Goal: Task Accomplishment & Management: Use online tool/utility

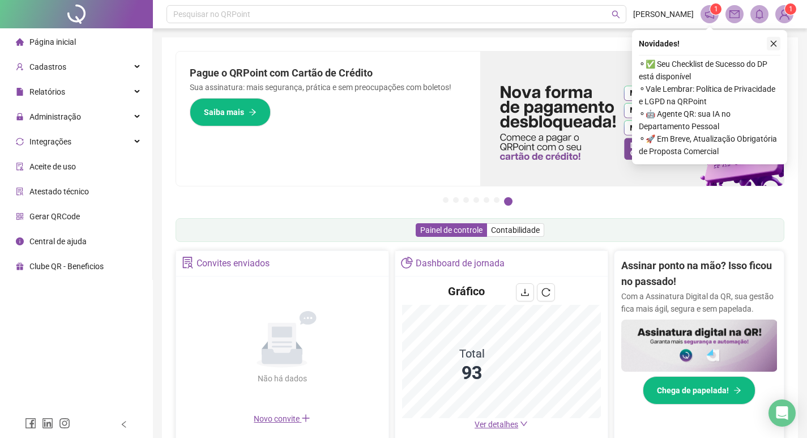
click at [774, 44] on icon "close" at bounding box center [774, 44] width 8 height 8
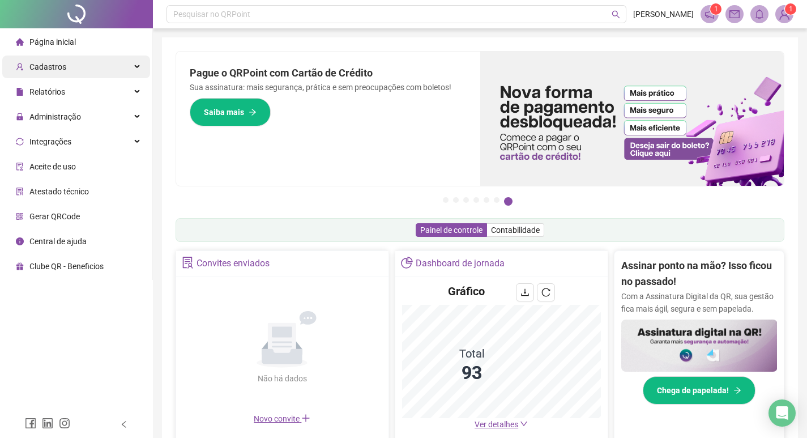
click at [84, 71] on div "Cadastros" at bounding box center [76, 66] width 148 height 23
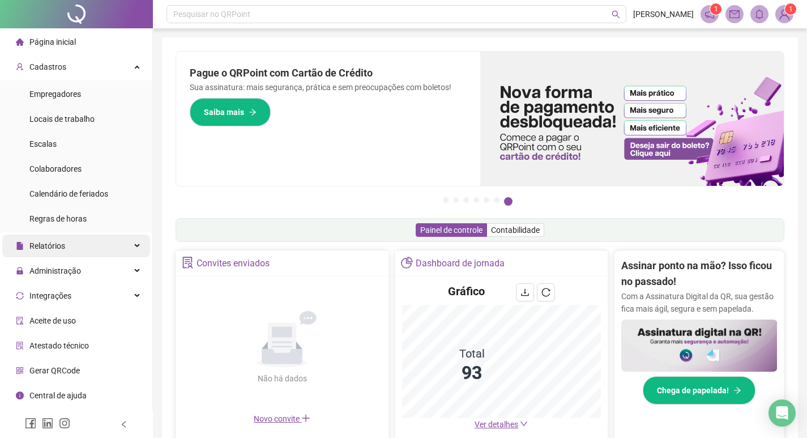
click at [66, 250] on div "Relatórios" at bounding box center [76, 245] width 148 height 23
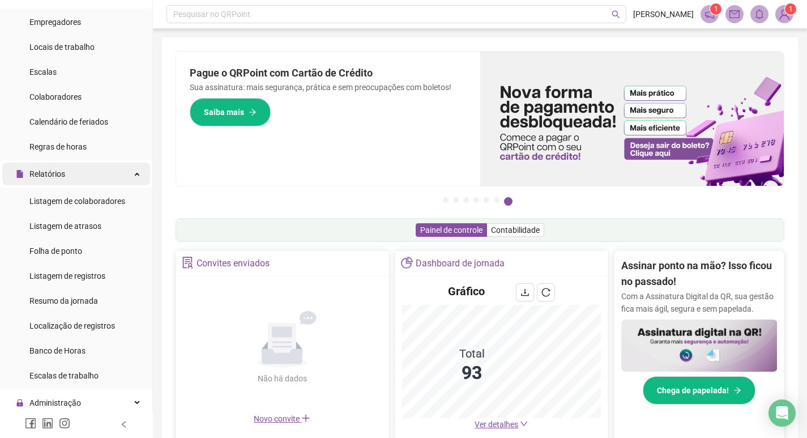
scroll to position [170, 0]
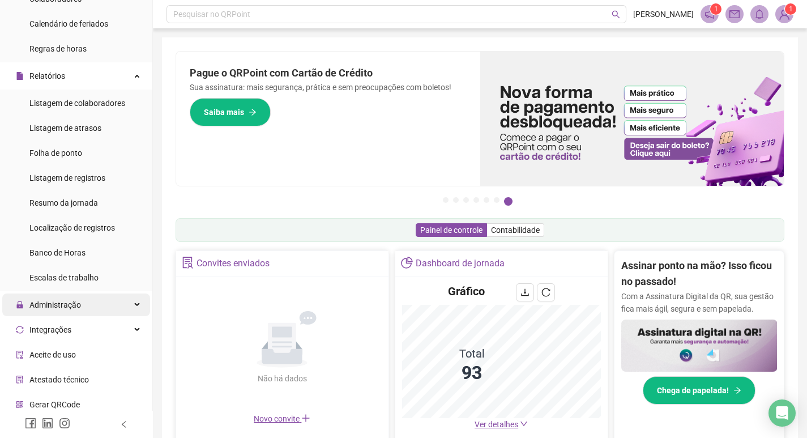
click at [84, 304] on div "Administração" at bounding box center [76, 304] width 148 height 23
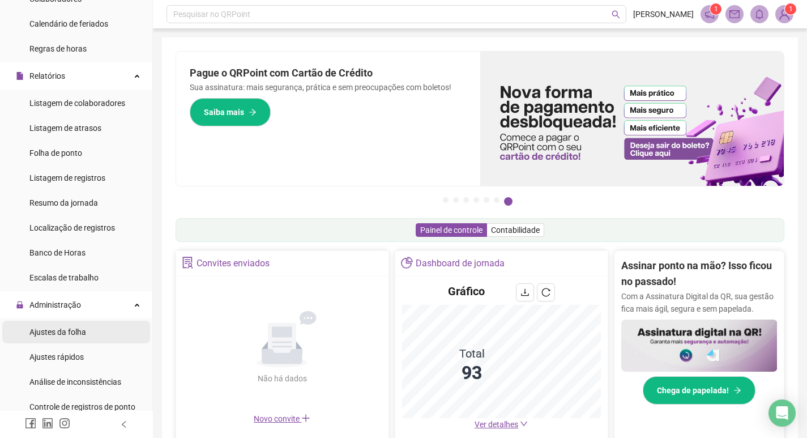
click at [70, 335] on span "Ajustes da folha" at bounding box center [57, 331] width 57 height 9
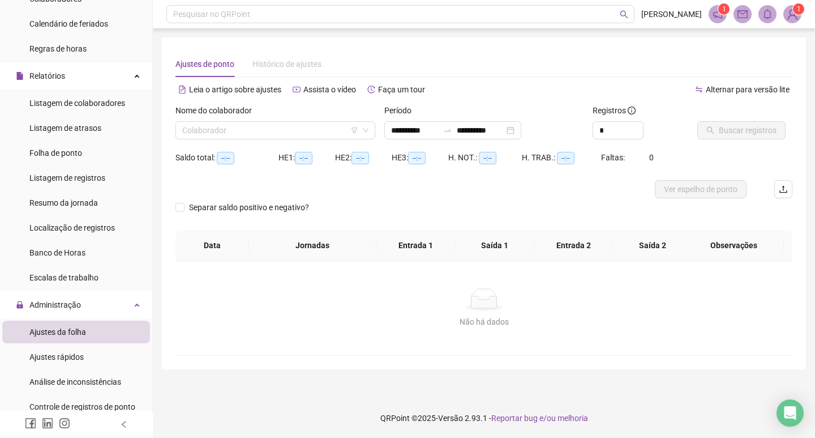
type input "**********"
click at [275, 133] on input "search" at bounding box center [270, 130] width 176 height 17
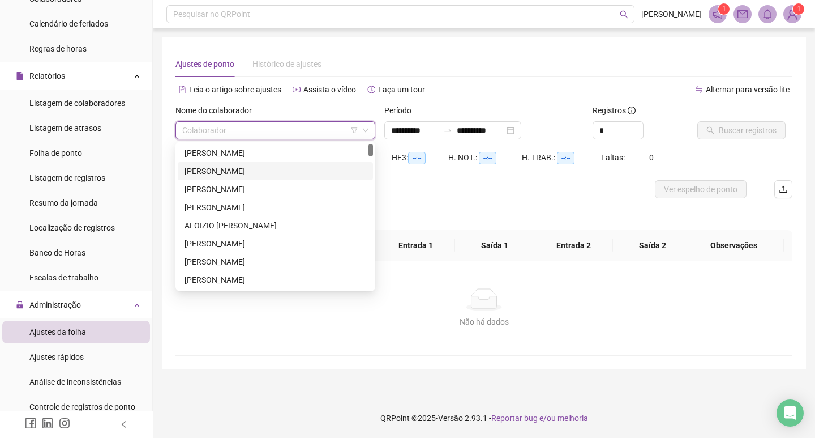
click at [264, 172] on div "[PERSON_NAME]" at bounding box center [276, 171] width 182 height 12
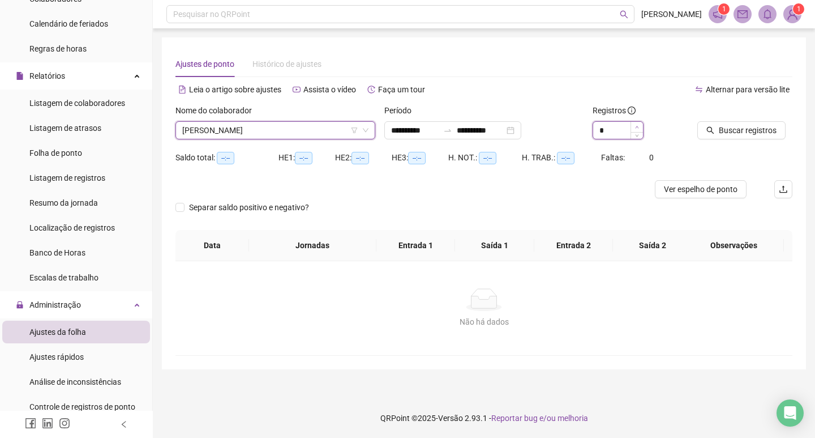
type input "*"
click at [637, 129] on icon "up" at bounding box center [637, 127] width 4 height 4
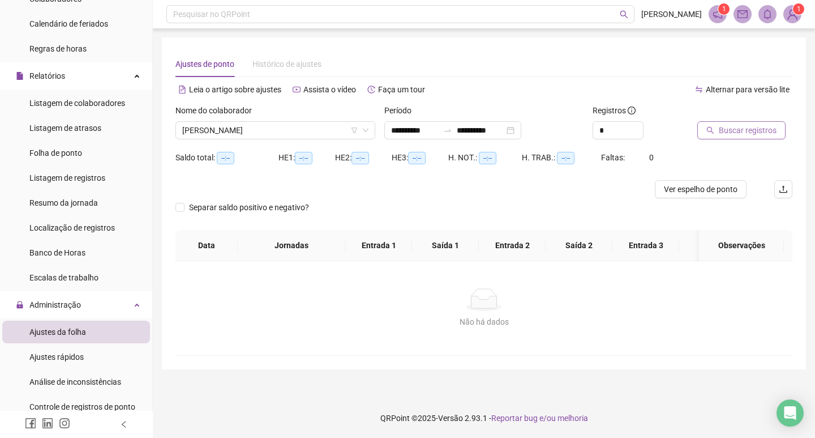
click at [725, 131] on span "Buscar registros" at bounding box center [748, 130] width 58 height 12
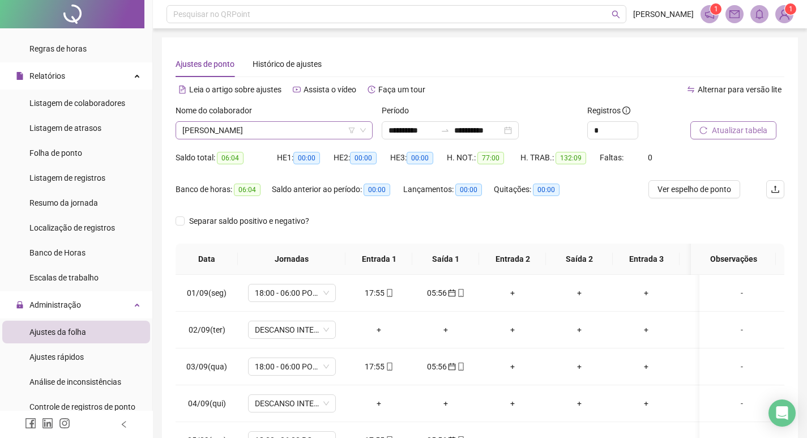
click at [309, 134] on span "[PERSON_NAME]" at bounding box center [273, 130] width 183 height 17
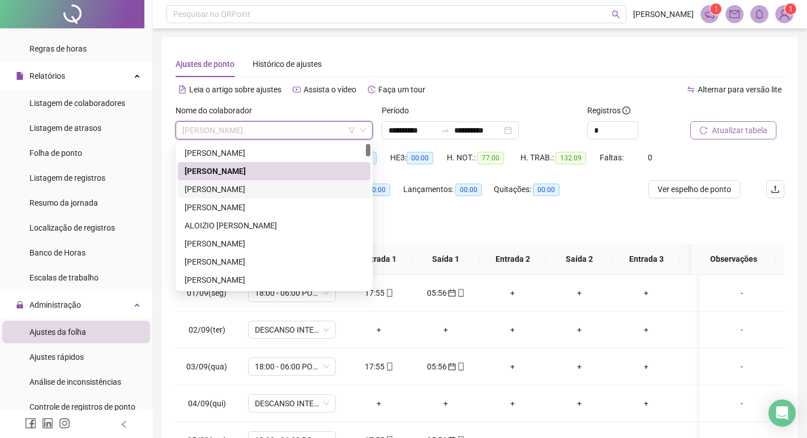
click at [306, 190] on div "[PERSON_NAME]" at bounding box center [274, 189] width 179 height 12
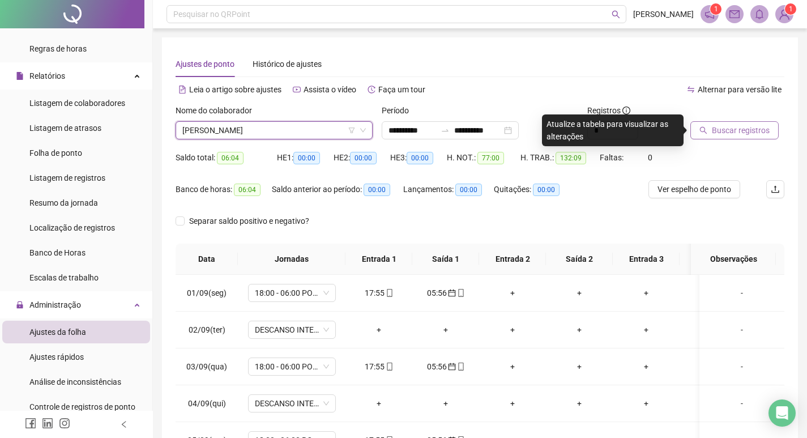
click at [730, 130] on span "Buscar registros" at bounding box center [741, 130] width 58 height 12
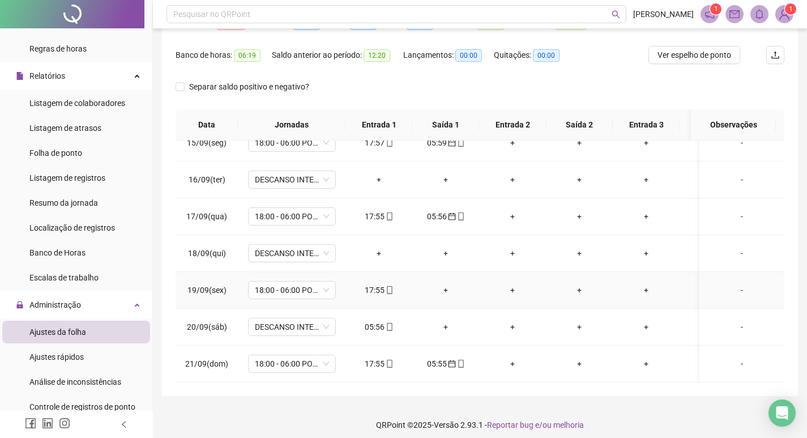
scroll to position [141, 0]
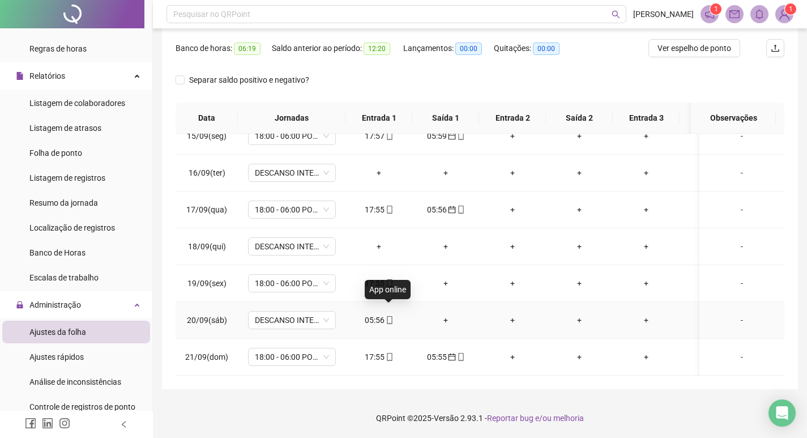
click at [391, 316] on icon "mobile" at bounding box center [390, 320] width 8 height 8
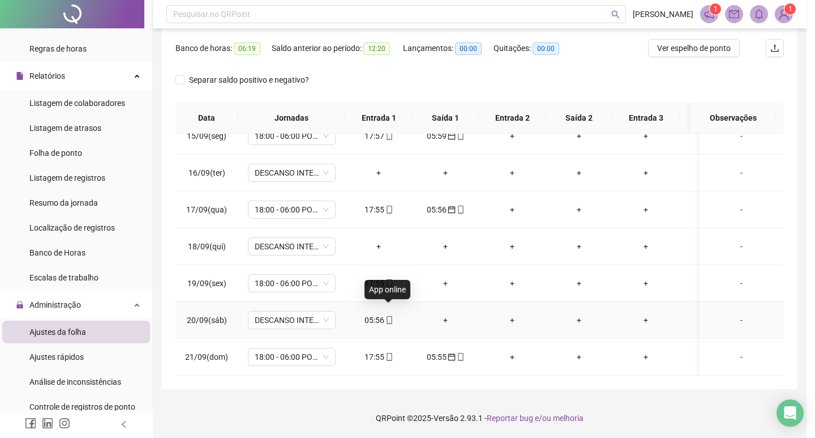
type input "**********"
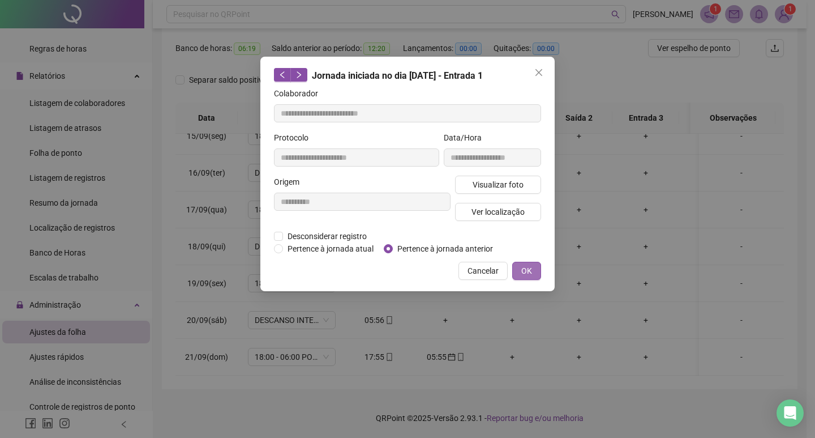
click at [531, 268] on span "OK" at bounding box center [526, 270] width 11 height 12
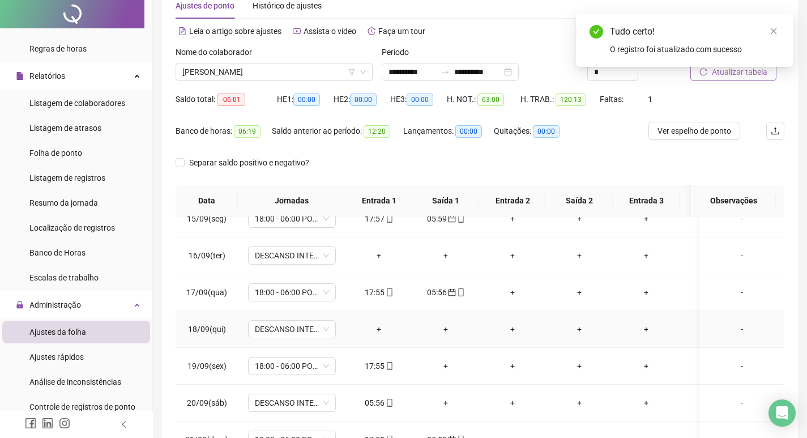
scroll to position [0, 0]
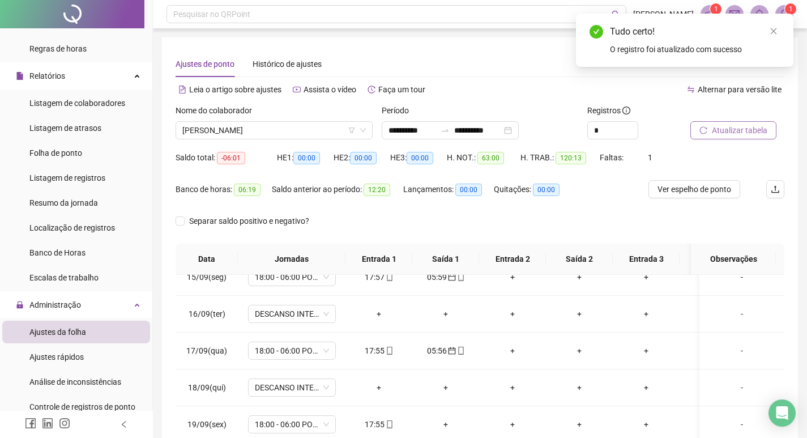
click at [730, 123] on button "Atualizar tabela" at bounding box center [733, 130] width 86 height 18
click at [311, 127] on span "[PERSON_NAME]" at bounding box center [273, 130] width 183 height 17
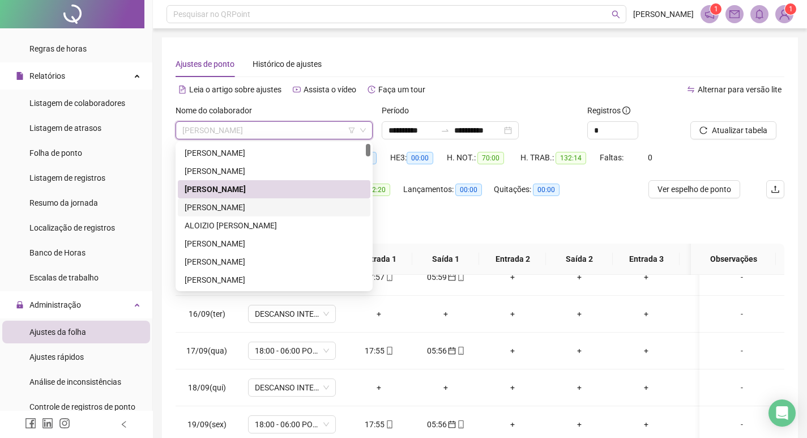
click at [280, 212] on div "[PERSON_NAME]" at bounding box center [274, 207] width 179 height 12
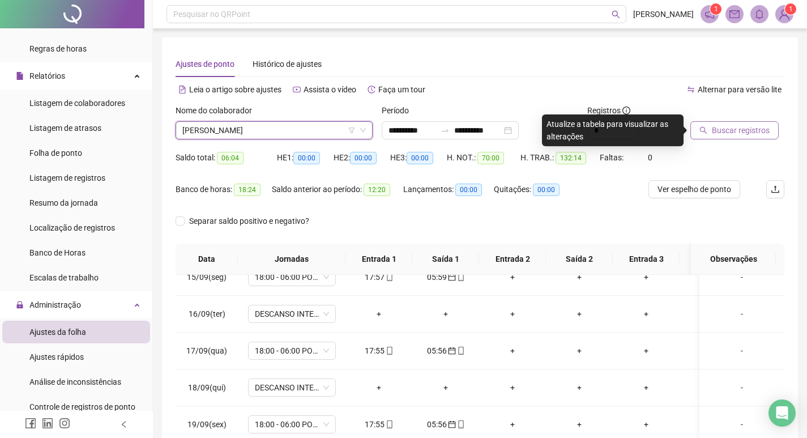
click at [745, 129] on span "Buscar registros" at bounding box center [741, 130] width 58 height 12
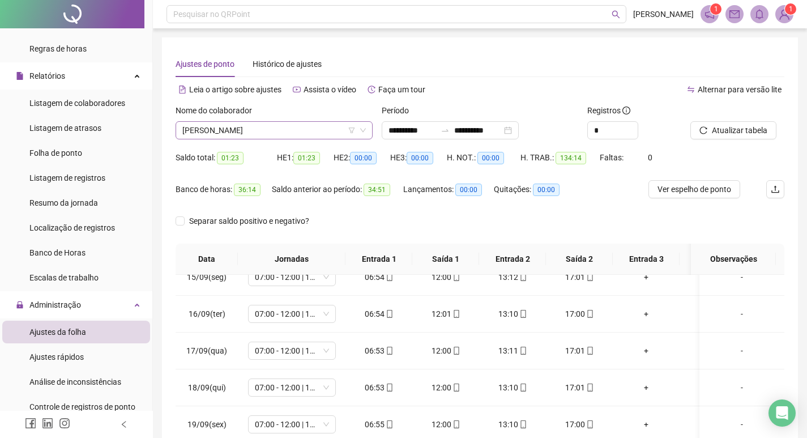
click at [322, 130] on span "[PERSON_NAME]" at bounding box center [273, 130] width 183 height 17
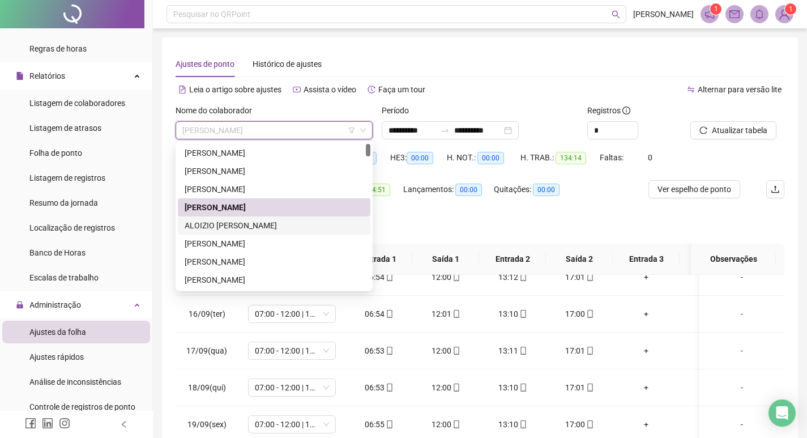
click at [280, 225] on div "ALOIZIO [PERSON_NAME]" at bounding box center [274, 225] width 179 height 12
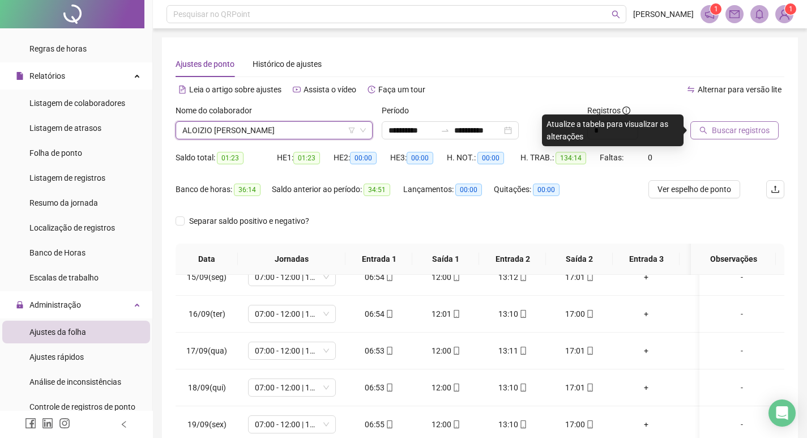
click at [728, 132] on span "Buscar registros" at bounding box center [741, 130] width 58 height 12
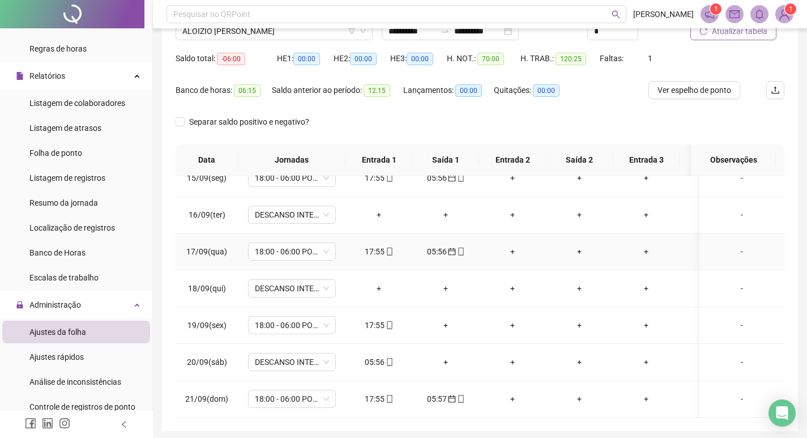
scroll to position [113, 0]
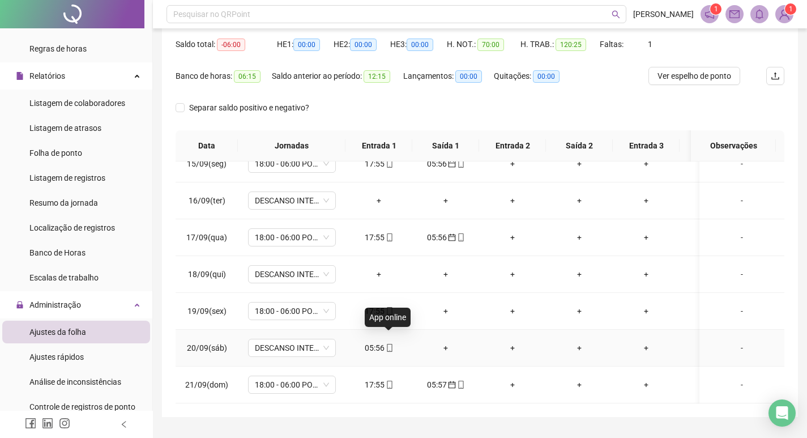
click at [386, 344] on icon "mobile" at bounding box center [390, 348] width 8 height 8
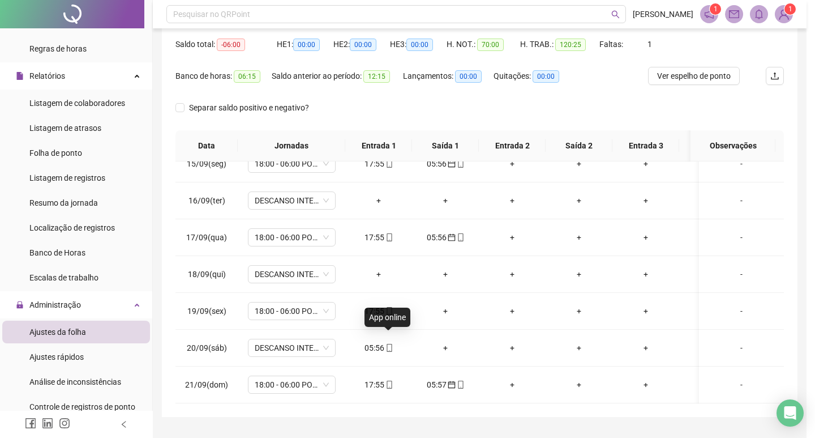
type input "**********"
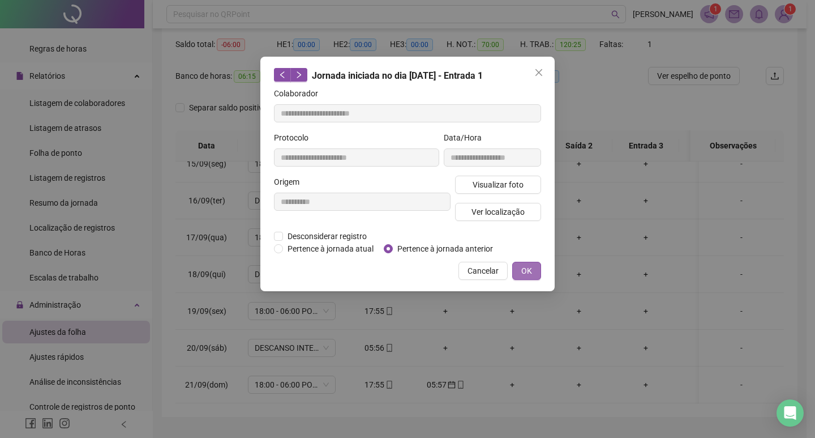
click at [533, 271] on button "OK" at bounding box center [526, 271] width 29 height 18
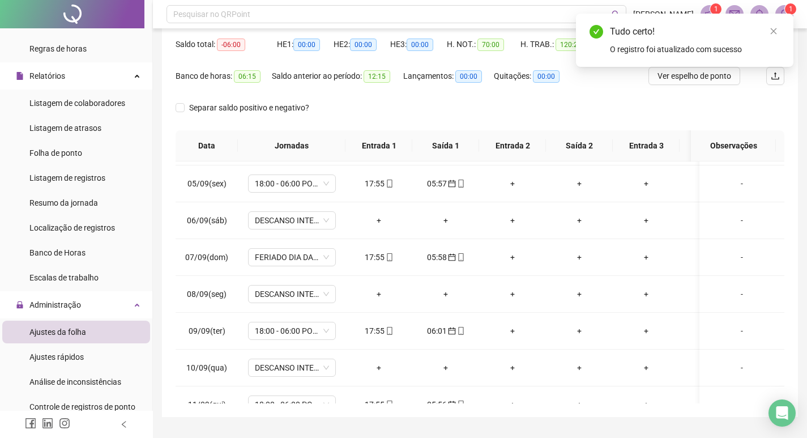
scroll to position [0, 0]
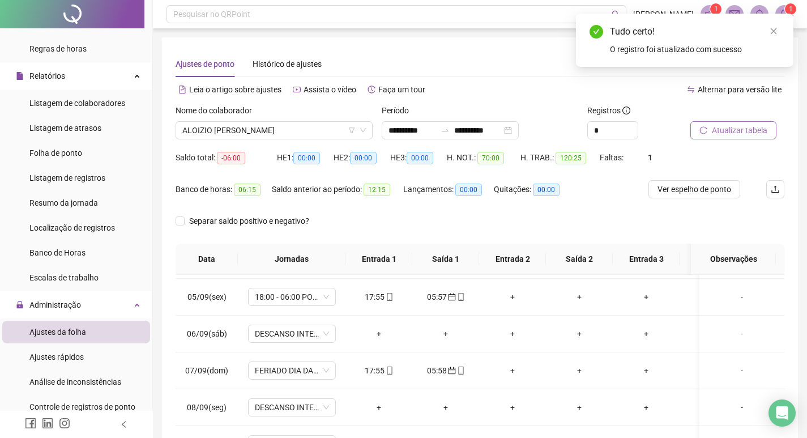
click at [709, 132] on button "Atualizar tabela" at bounding box center [733, 130] width 86 height 18
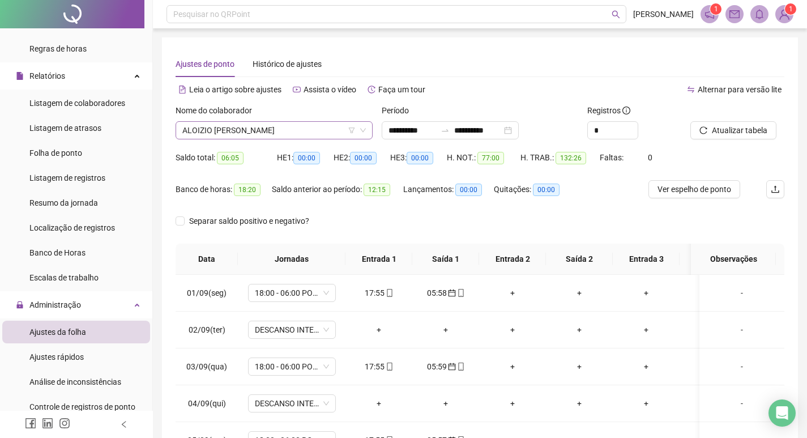
click at [288, 132] on span "ALOIZIO [PERSON_NAME]" at bounding box center [273, 130] width 183 height 17
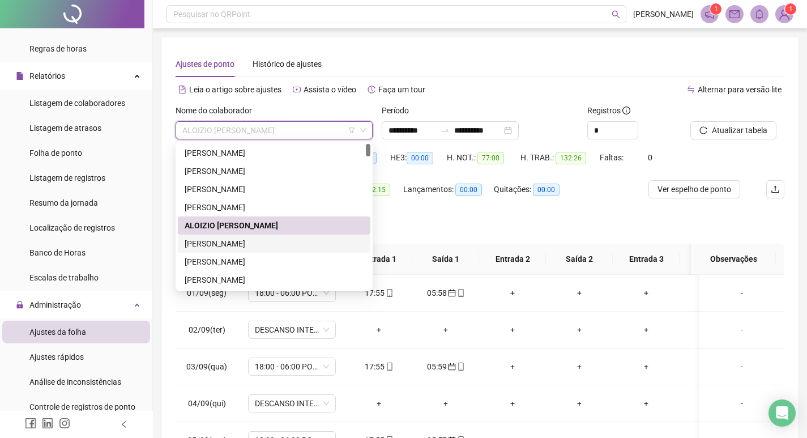
click at [253, 241] on div "[PERSON_NAME]" at bounding box center [274, 243] width 179 height 12
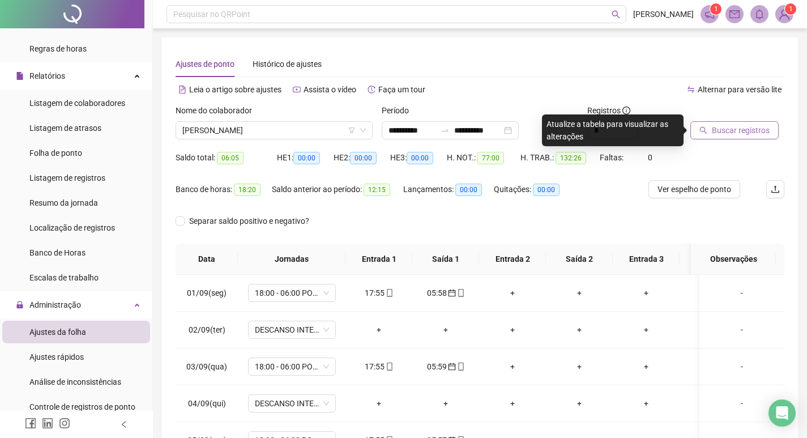
click at [726, 133] on span "Buscar registros" at bounding box center [741, 130] width 58 height 12
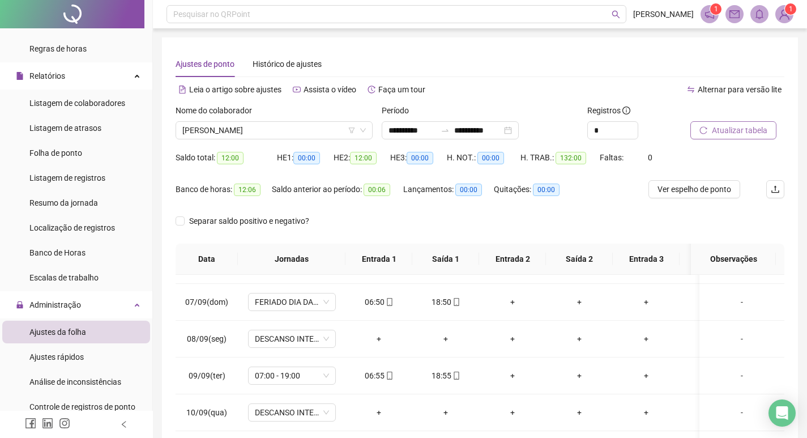
scroll to position [200, 0]
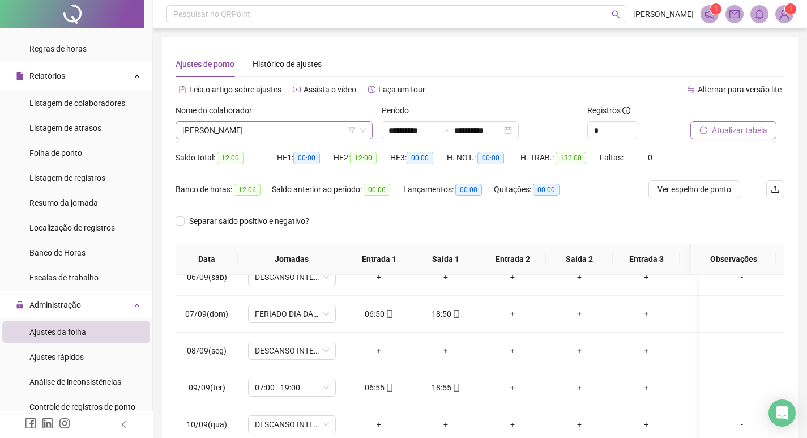
click at [303, 127] on span "[PERSON_NAME]" at bounding box center [273, 130] width 183 height 17
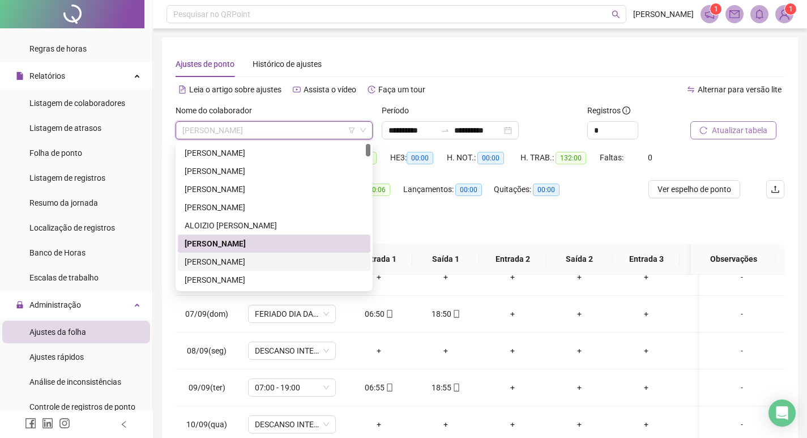
click at [266, 259] on div "[PERSON_NAME]" at bounding box center [274, 261] width 179 height 12
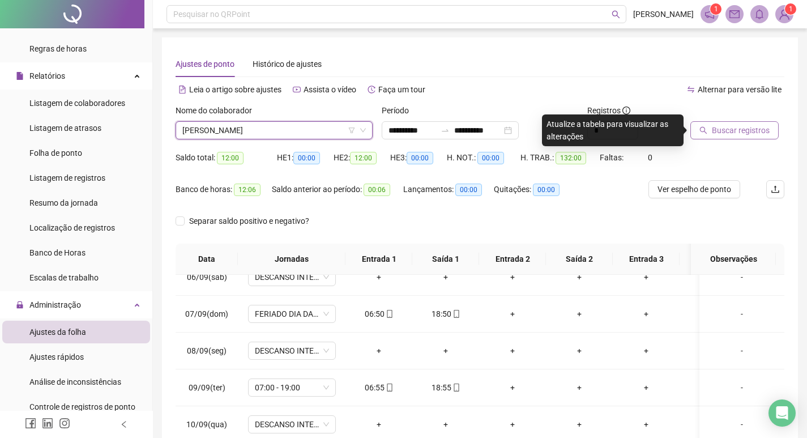
click at [743, 128] on span "Buscar registros" at bounding box center [741, 130] width 58 height 12
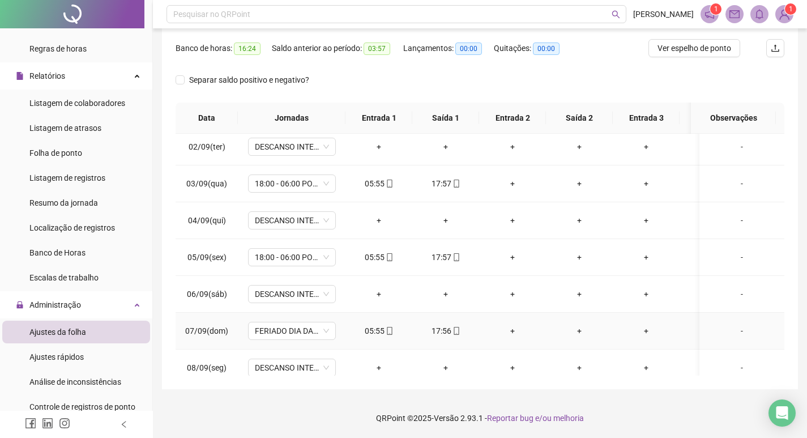
scroll to position [0, 0]
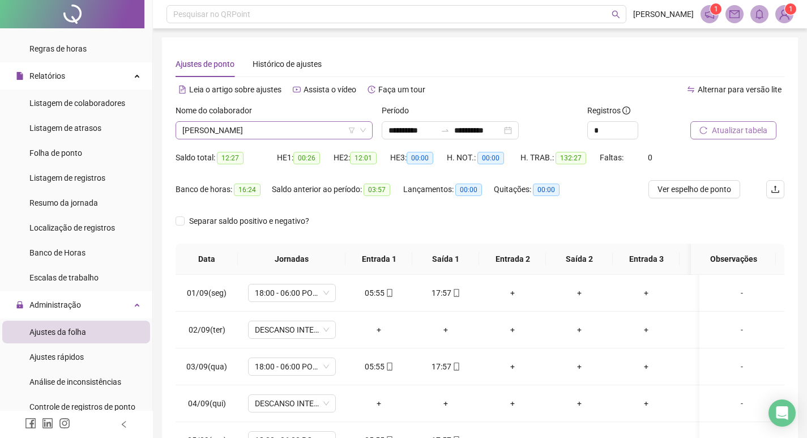
click at [282, 130] on span "[PERSON_NAME]" at bounding box center [273, 130] width 183 height 17
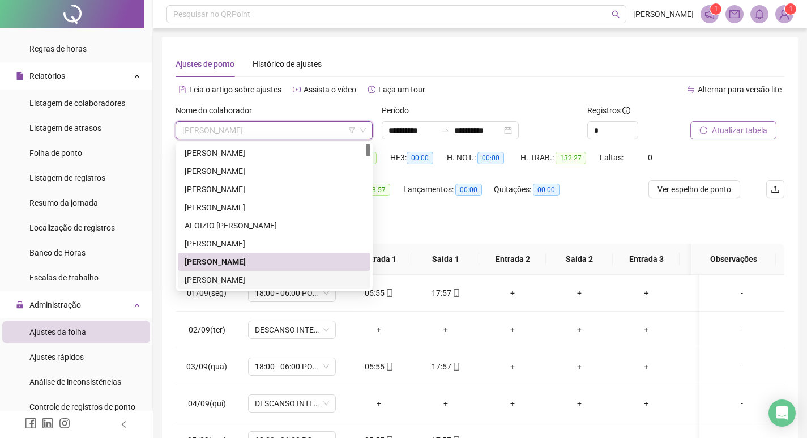
click at [274, 277] on div "[PERSON_NAME]" at bounding box center [274, 279] width 179 height 12
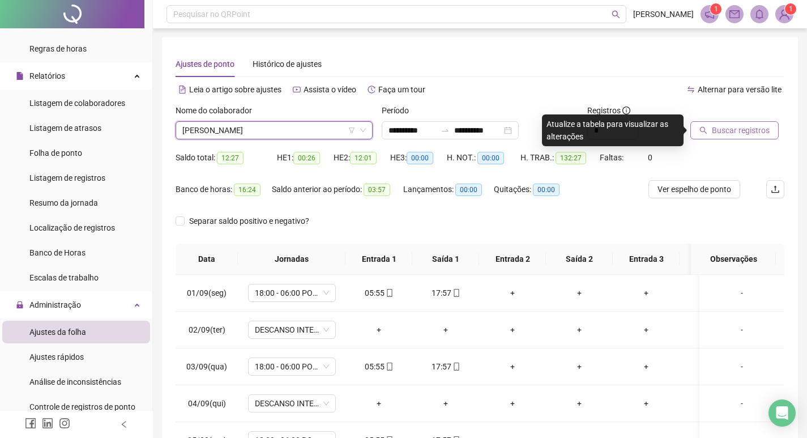
click at [743, 132] on span "Buscar registros" at bounding box center [741, 130] width 58 height 12
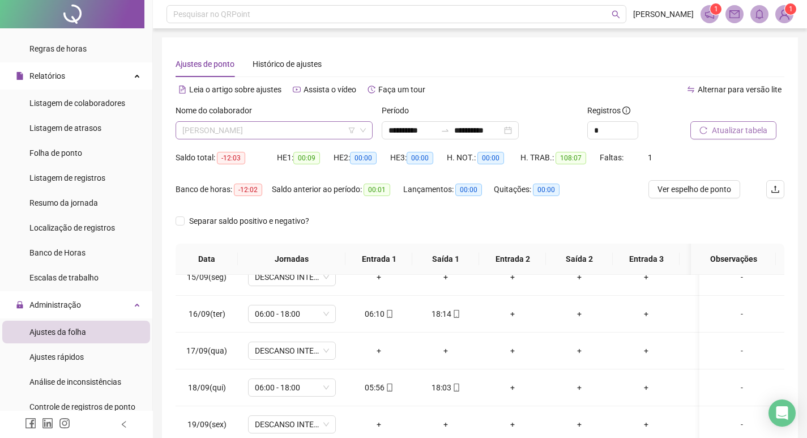
click at [302, 135] on span "[PERSON_NAME]" at bounding box center [273, 130] width 183 height 17
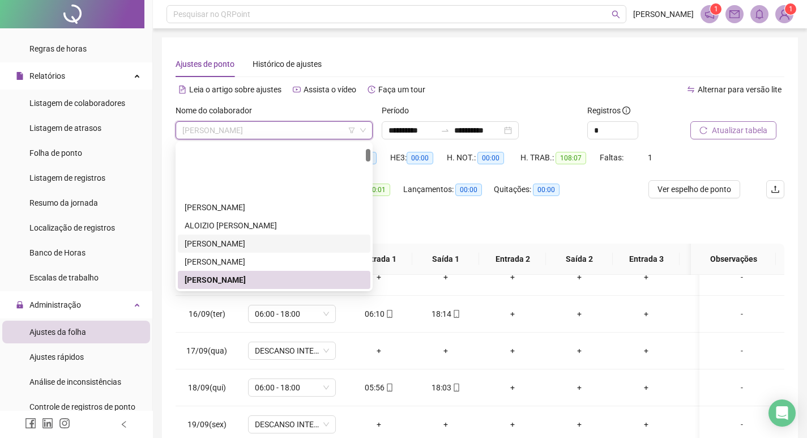
scroll to position [57, 0]
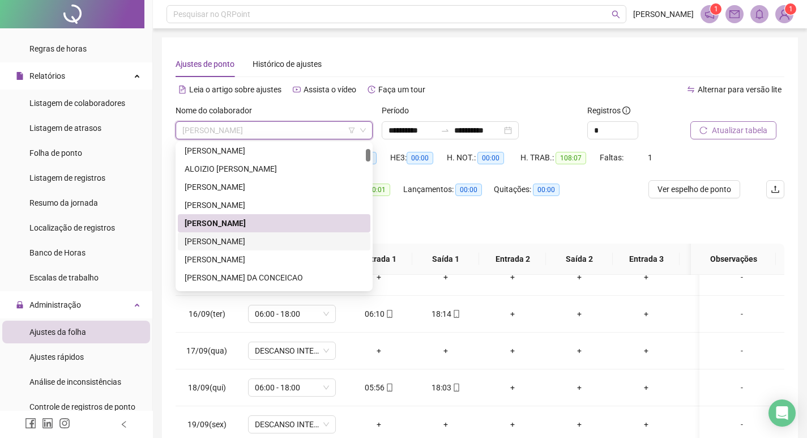
click at [266, 242] on div "[PERSON_NAME]" at bounding box center [274, 241] width 179 height 12
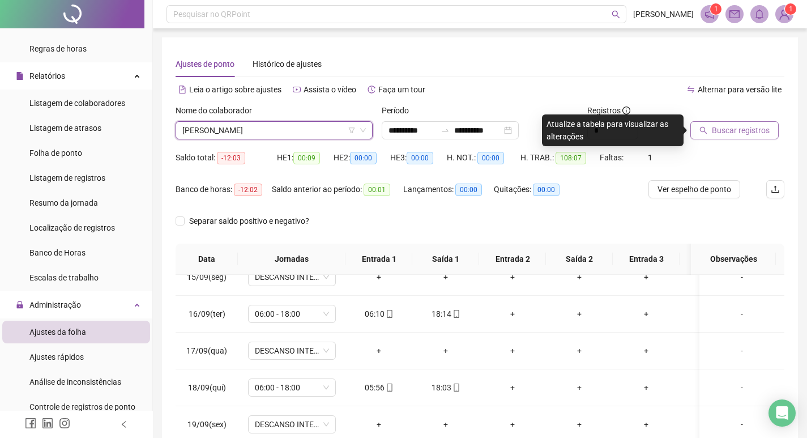
click at [725, 136] on span "Buscar registros" at bounding box center [741, 130] width 58 height 12
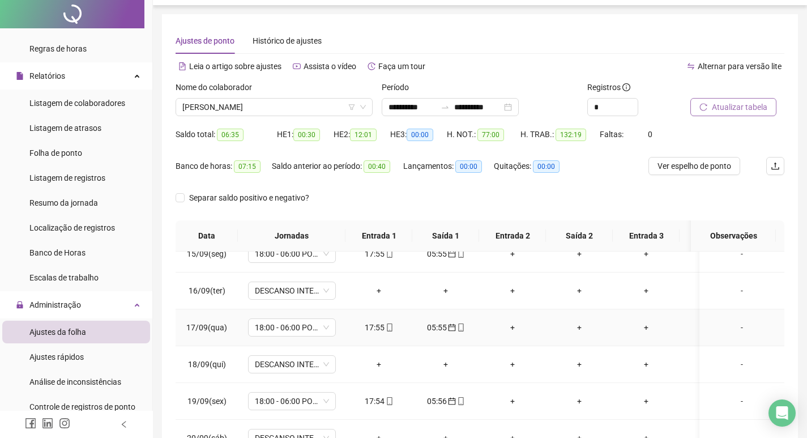
scroll to position [0, 0]
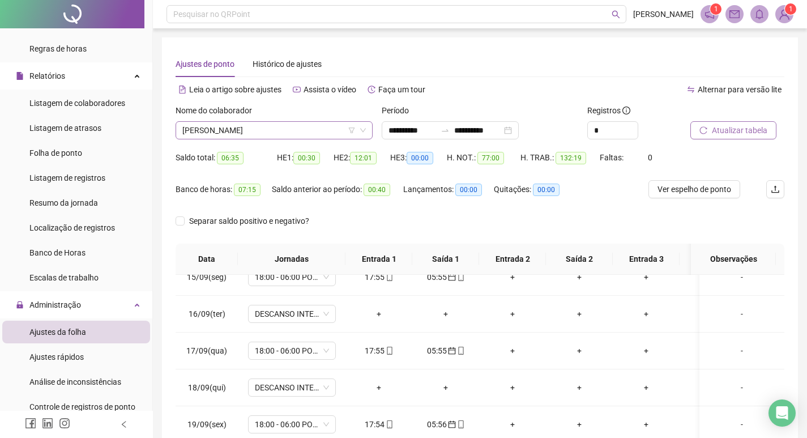
click at [298, 136] on span "[PERSON_NAME]" at bounding box center [273, 130] width 183 height 17
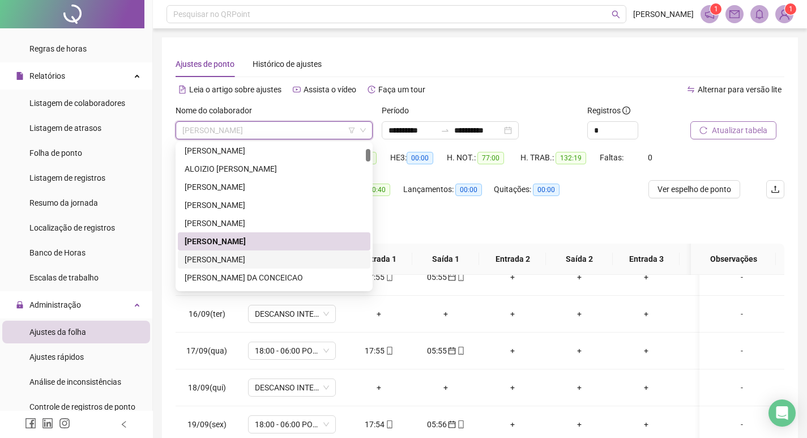
click at [276, 265] on div "[PERSON_NAME]" at bounding box center [274, 259] width 179 height 12
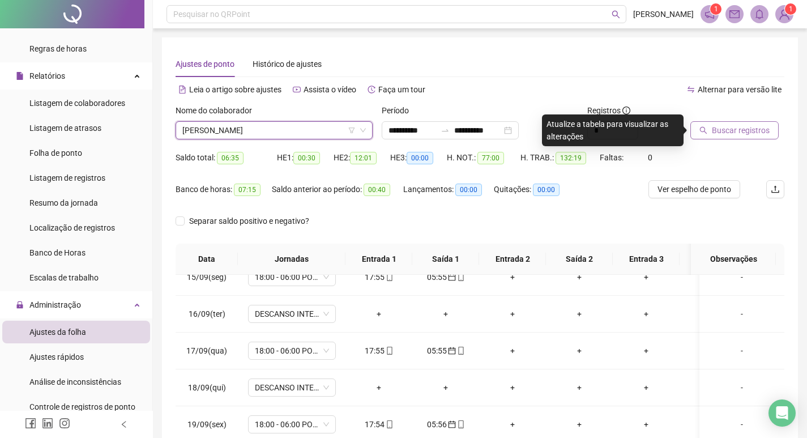
click at [734, 126] on span "Buscar registros" at bounding box center [741, 130] width 58 height 12
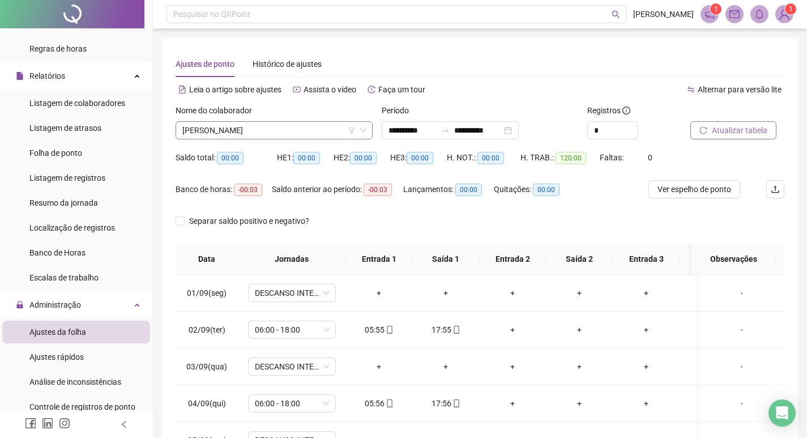
click at [292, 123] on span "[PERSON_NAME]" at bounding box center [273, 130] width 183 height 17
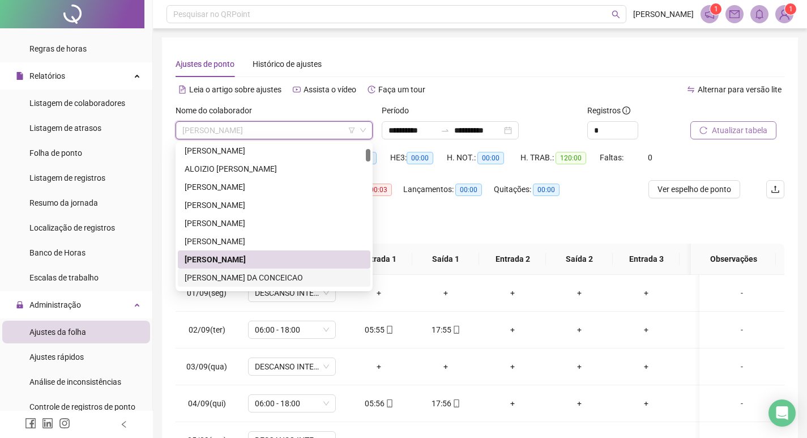
click at [248, 277] on div "[PERSON_NAME] DA CONCEICAO" at bounding box center [274, 277] width 179 height 12
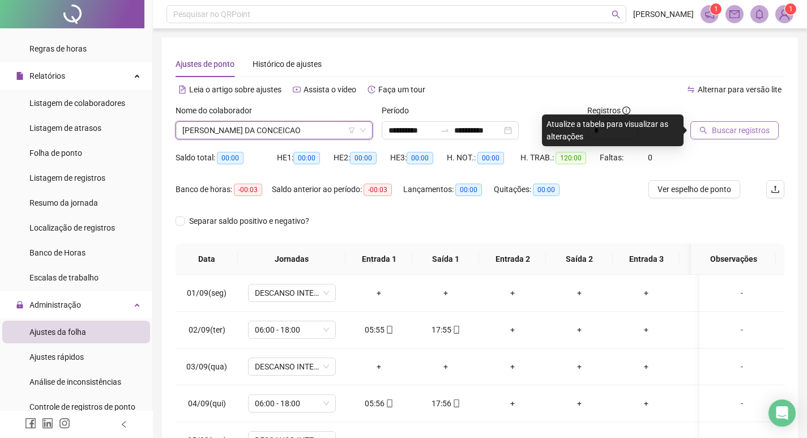
click at [728, 133] on span "Buscar registros" at bounding box center [741, 130] width 58 height 12
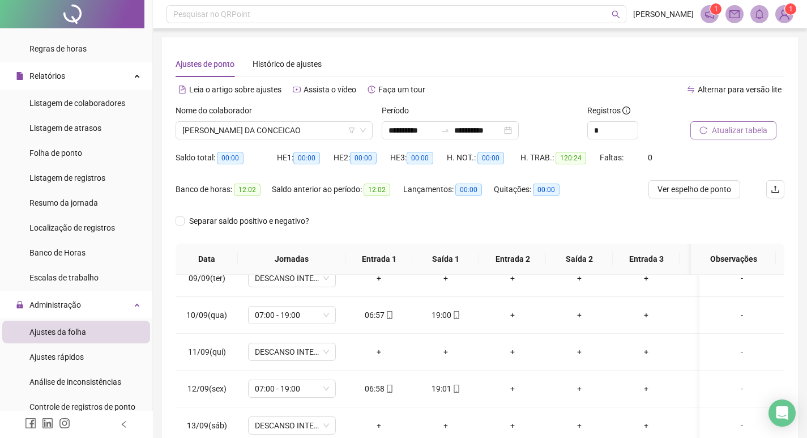
scroll to position [200, 0]
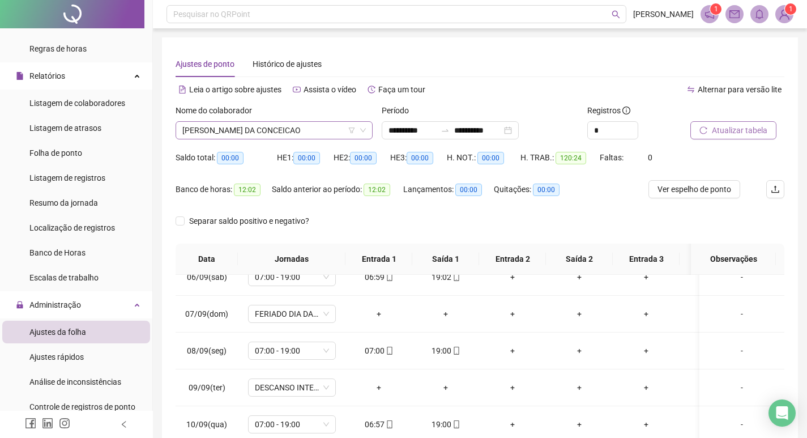
click at [311, 130] on span "[PERSON_NAME] DA CONCEICAO" at bounding box center [273, 130] width 183 height 17
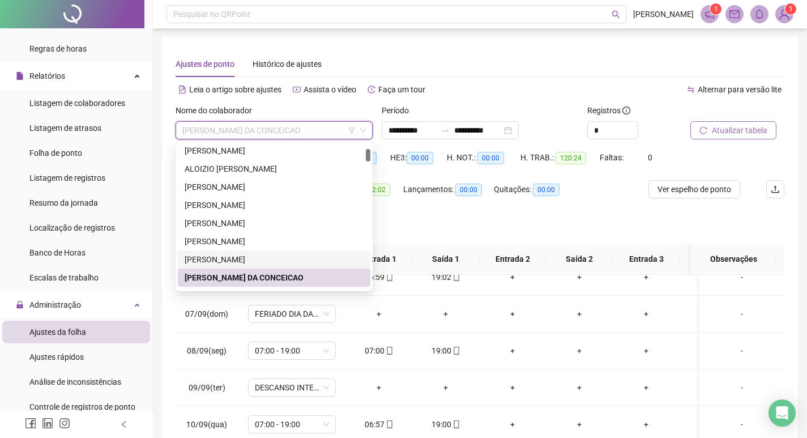
scroll to position [113, 0]
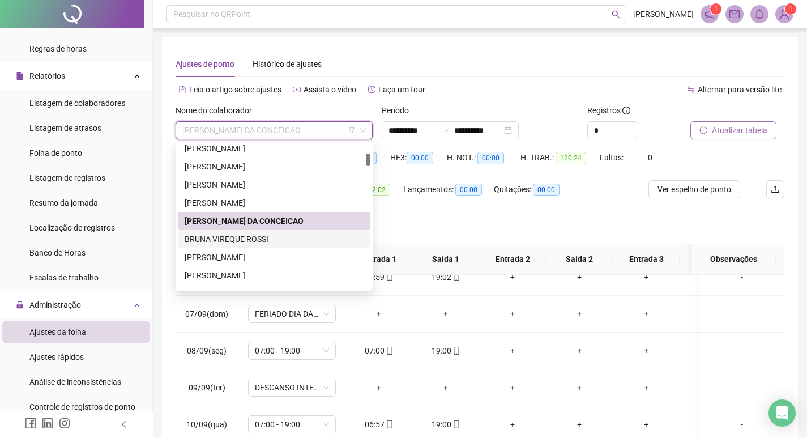
click at [262, 243] on div "BRUNA VIREQUE ROSSI" at bounding box center [274, 239] width 179 height 12
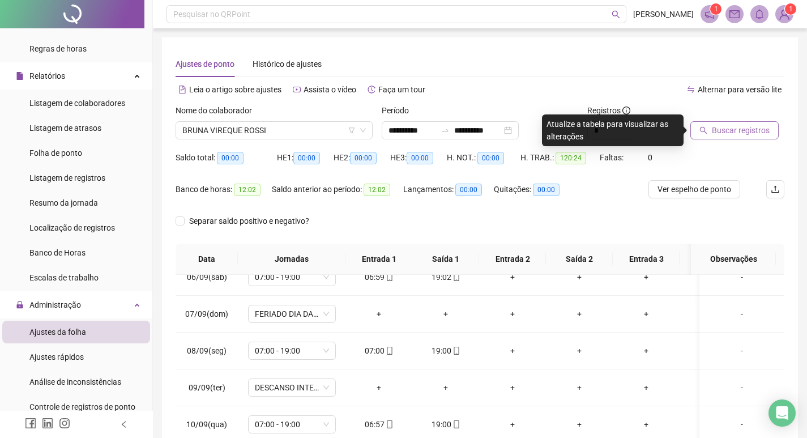
click at [745, 136] on button "Buscar registros" at bounding box center [734, 130] width 88 height 18
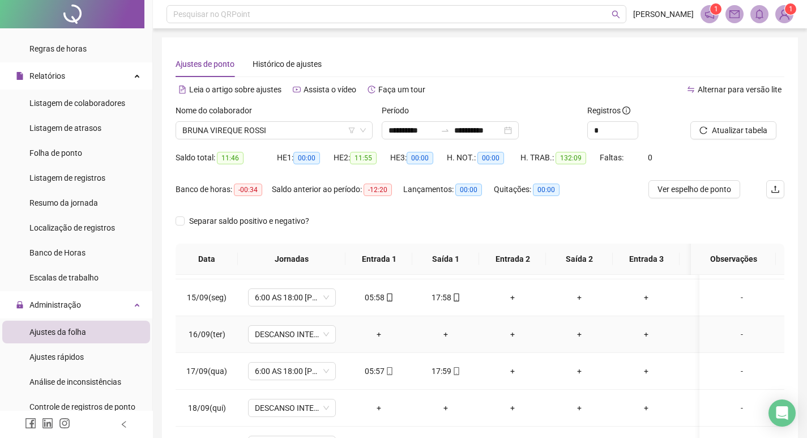
scroll to position [483, 0]
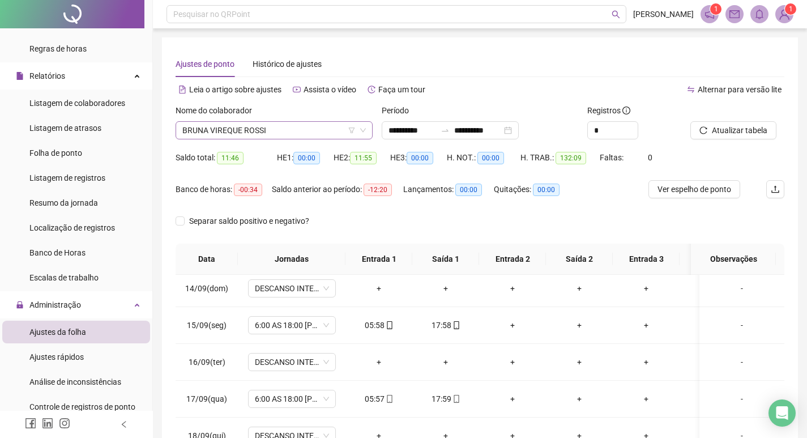
click at [280, 133] on span "BRUNA VIREQUE ROSSI" at bounding box center [273, 130] width 183 height 17
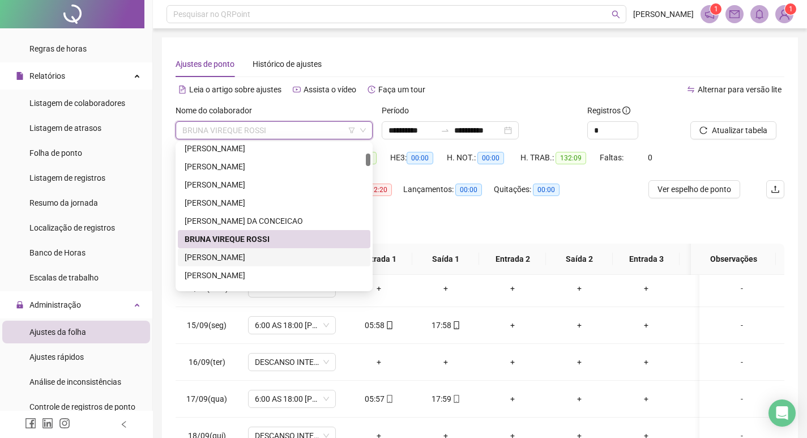
click at [255, 260] on div "[PERSON_NAME]" at bounding box center [274, 257] width 179 height 12
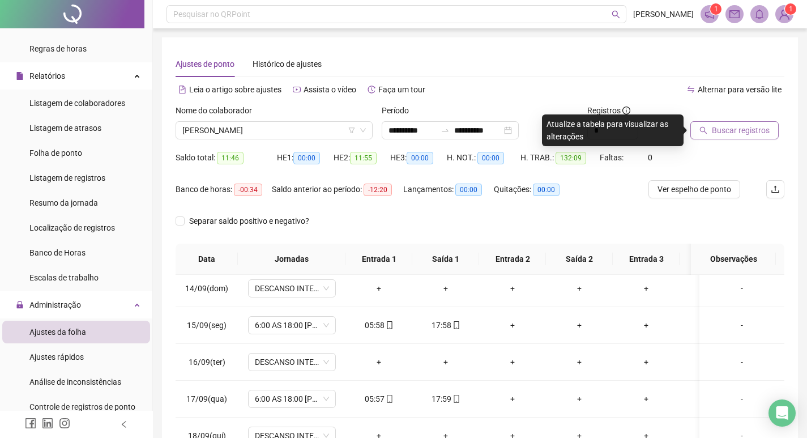
click at [715, 132] on span "Buscar registros" at bounding box center [741, 130] width 58 height 12
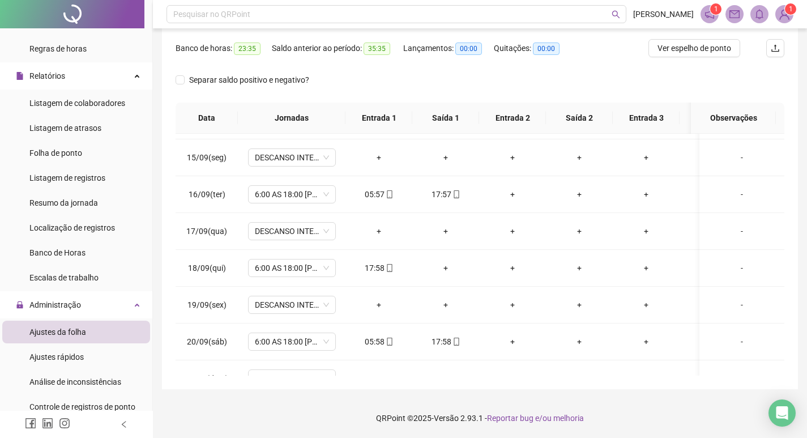
scroll to position [540, 0]
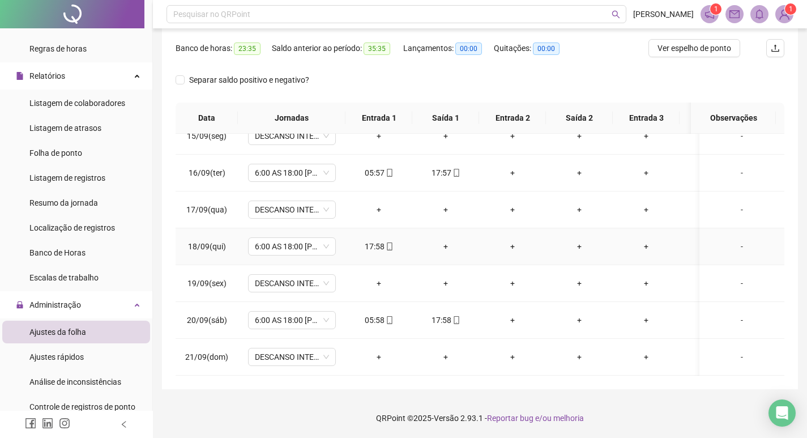
click at [208, 242] on span "18/09(qui)" at bounding box center [207, 246] width 38 height 9
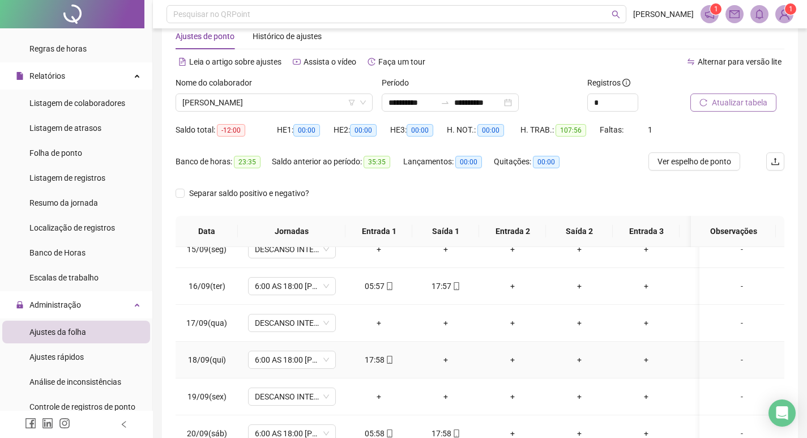
click at [208, 356] on span "18/09(qui)" at bounding box center [207, 359] width 38 height 9
drag, startPoint x: 179, startPoint y: 349, endPoint x: 524, endPoint y: 348, distance: 344.8
click at [524, 348] on tr "18/09(qui) 6:00 AS 18:00 PORTEIRO HU 17:58 + + + + + -" at bounding box center [504, 359] width 656 height 37
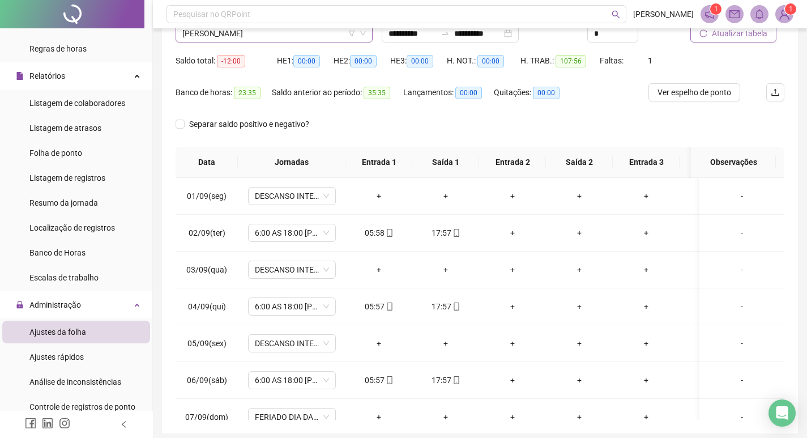
scroll to position [28, 0]
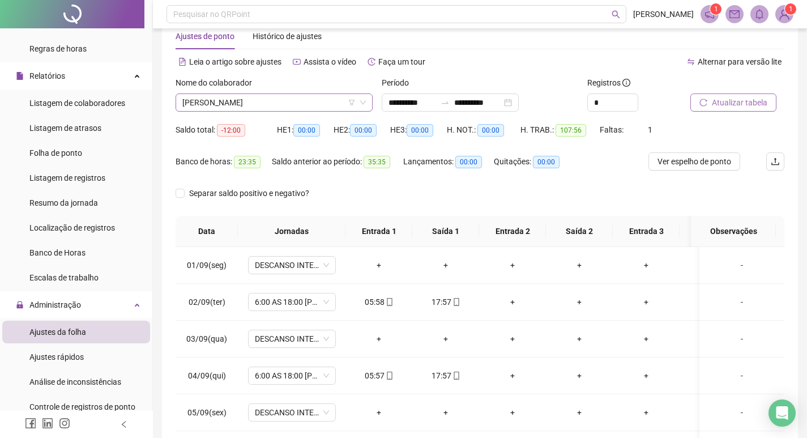
click at [287, 107] on span "[PERSON_NAME]" at bounding box center [273, 102] width 183 height 17
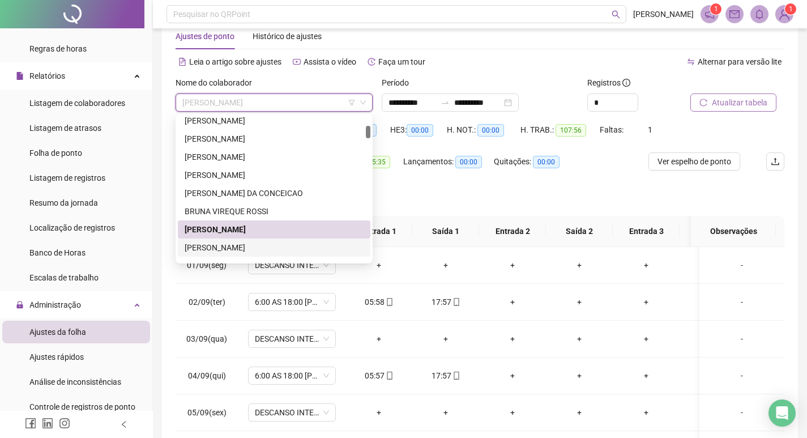
click at [264, 247] on div "[PERSON_NAME]" at bounding box center [274, 247] width 179 height 12
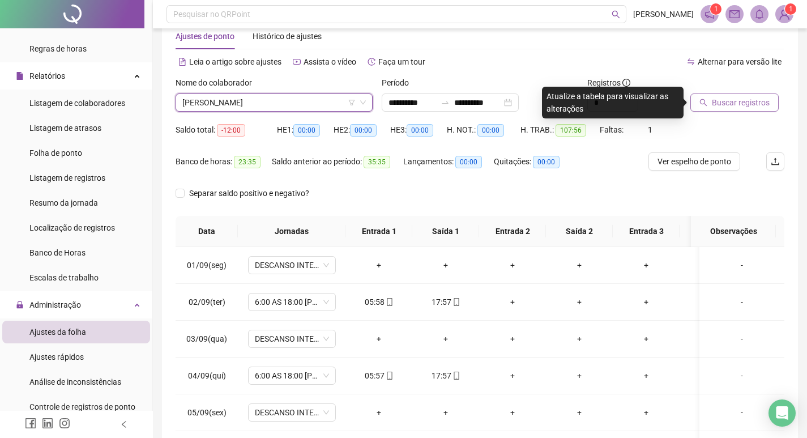
click at [725, 104] on span "Buscar registros" at bounding box center [741, 102] width 58 height 12
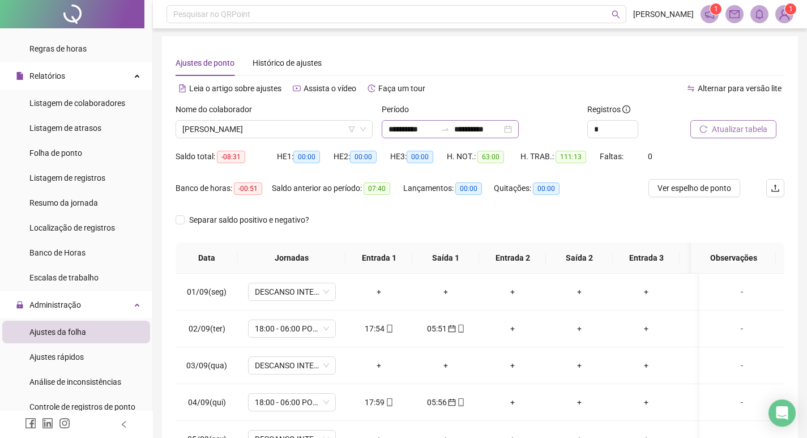
scroll to position [0, 0]
click at [315, 130] on span "[PERSON_NAME]" at bounding box center [273, 130] width 183 height 17
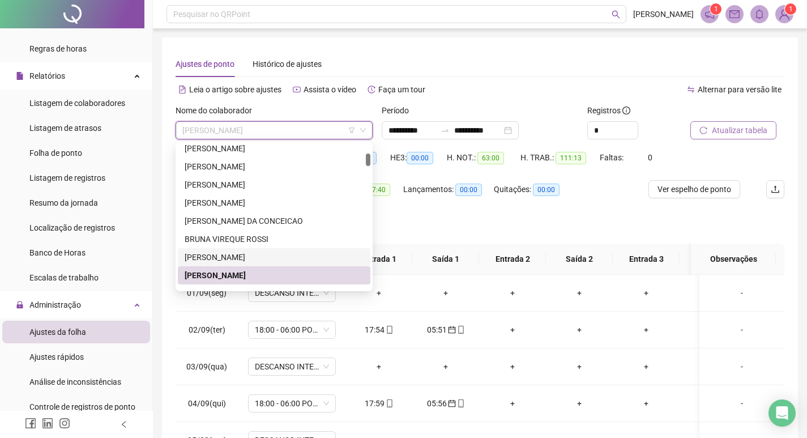
scroll to position [170, 0]
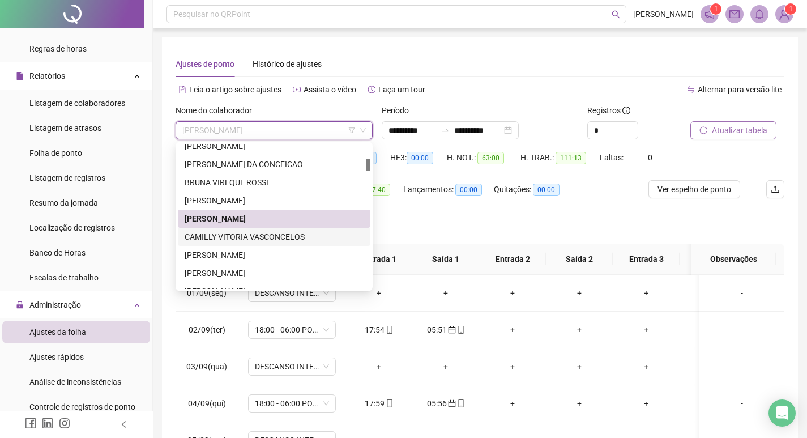
click at [265, 236] on div "CAMILLY VITORIA VASCONCELOS" at bounding box center [274, 236] width 179 height 12
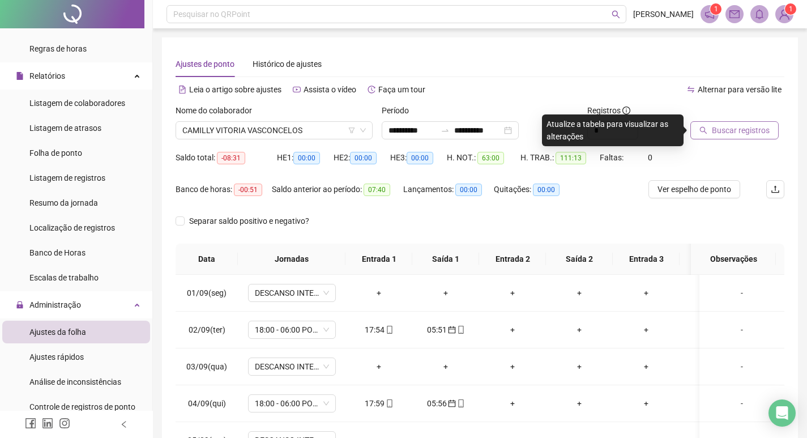
click at [732, 134] on span "Buscar registros" at bounding box center [741, 130] width 58 height 12
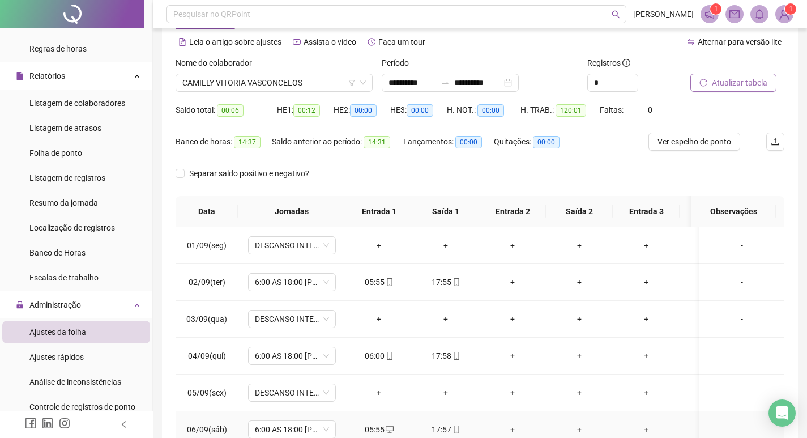
scroll to position [0, 0]
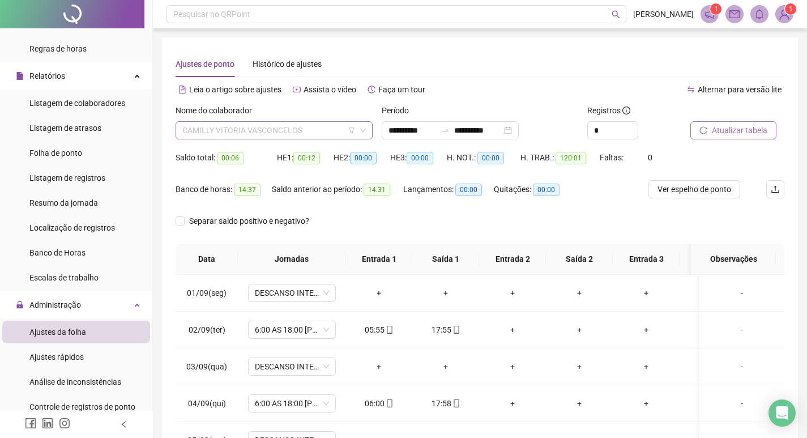
click at [317, 129] on span "CAMILLY VITORIA VASCONCELOS" at bounding box center [273, 130] width 183 height 17
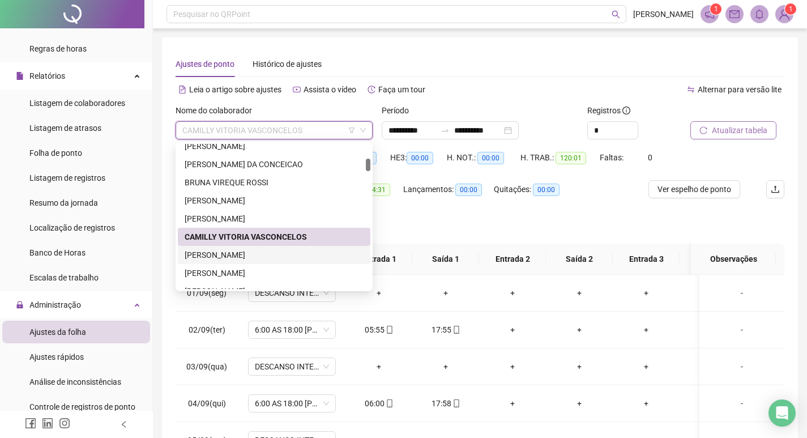
click at [272, 261] on div "[PERSON_NAME]" at bounding box center [274, 255] width 193 height 18
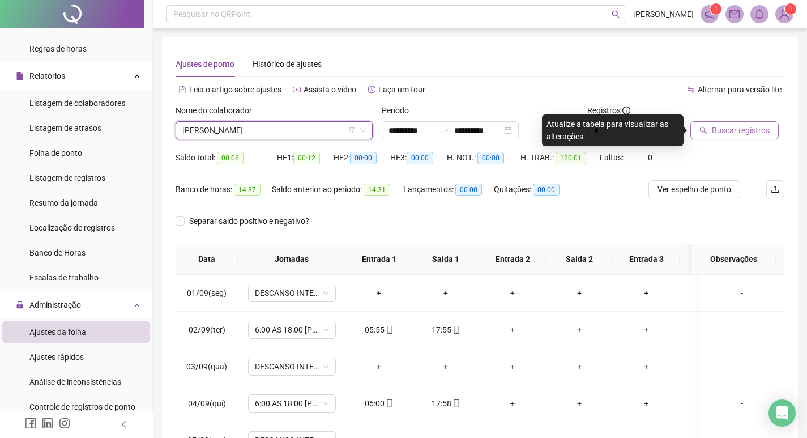
click at [733, 135] on span "Buscar registros" at bounding box center [741, 130] width 58 height 12
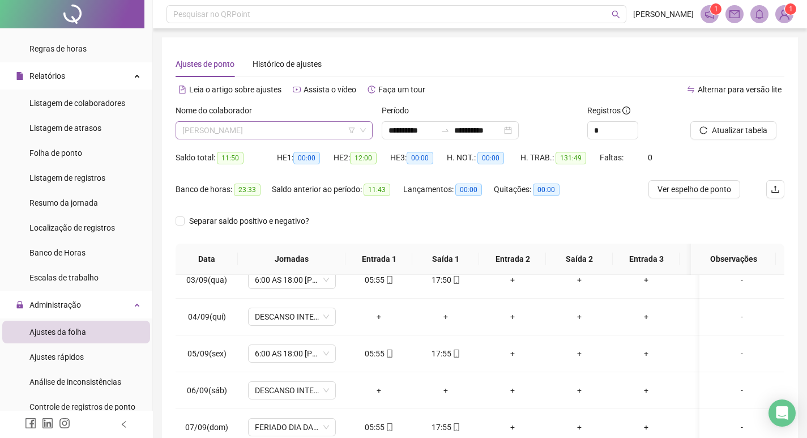
click at [304, 131] on span "[PERSON_NAME]" at bounding box center [273, 130] width 183 height 17
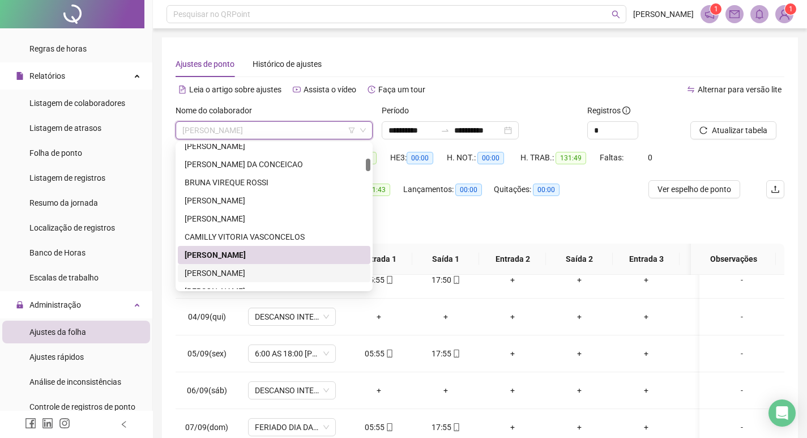
drag, startPoint x: 256, startPoint y: 274, endPoint x: 636, endPoint y: 202, distance: 387.3
click at [257, 272] on div "[PERSON_NAME]" at bounding box center [274, 273] width 179 height 12
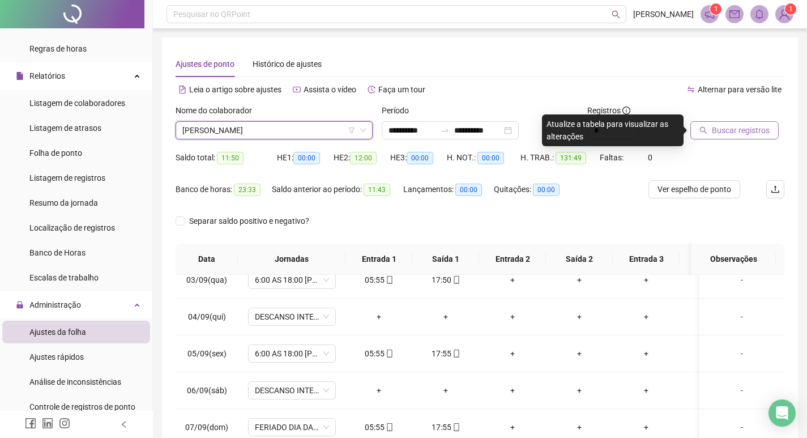
click at [747, 130] on span "Buscar registros" at bounding box center [741, 130] width 58 height 12
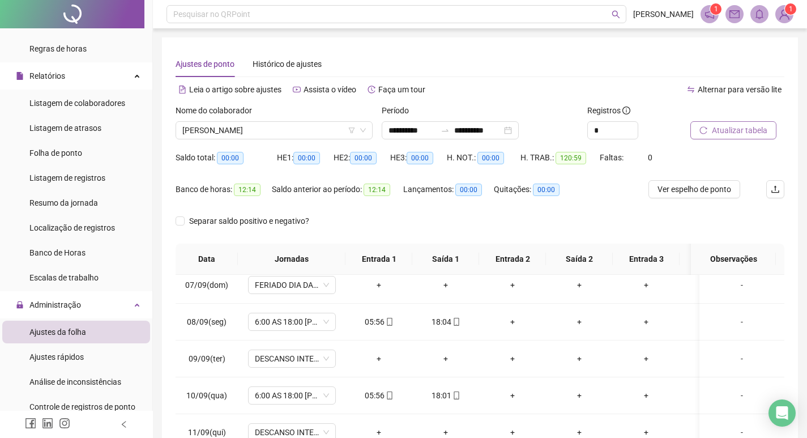
scroll to position [87, 0]
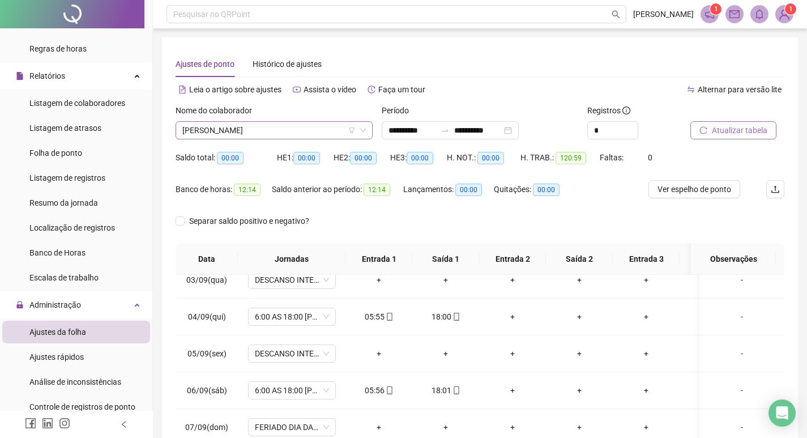
click at [302, 128] on span "[PERSON_NAME]" at bounding box center [273, 130] width 183 height 17
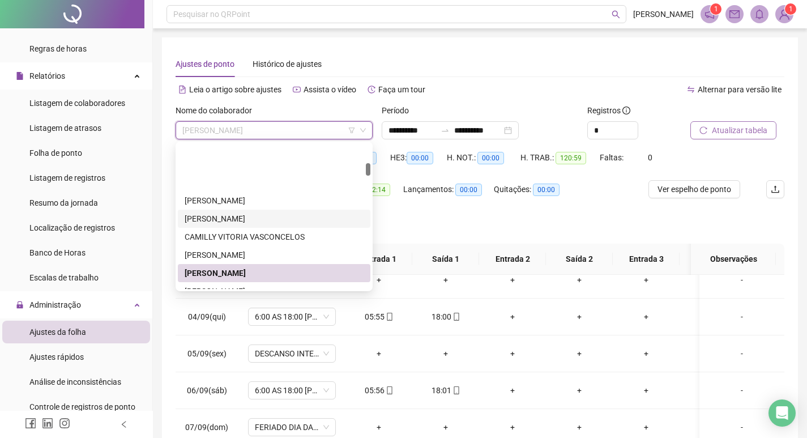
scroll to position [283, 0]
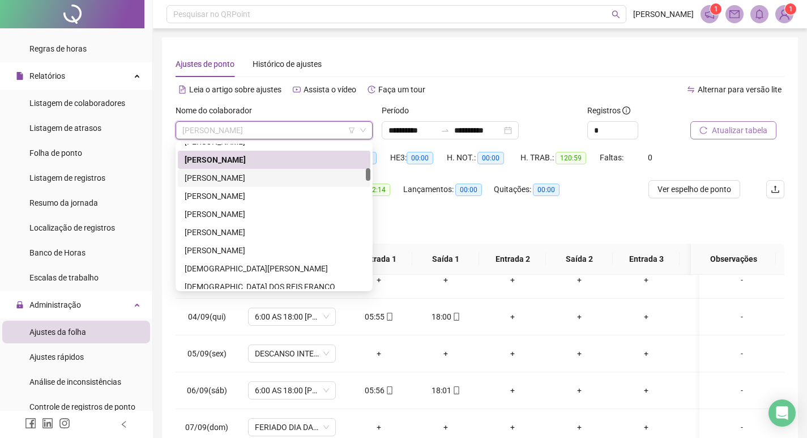
click at [275, 179] on div "[PERSON_NAME]" at bounding box center [274, 178] width 179 height 12
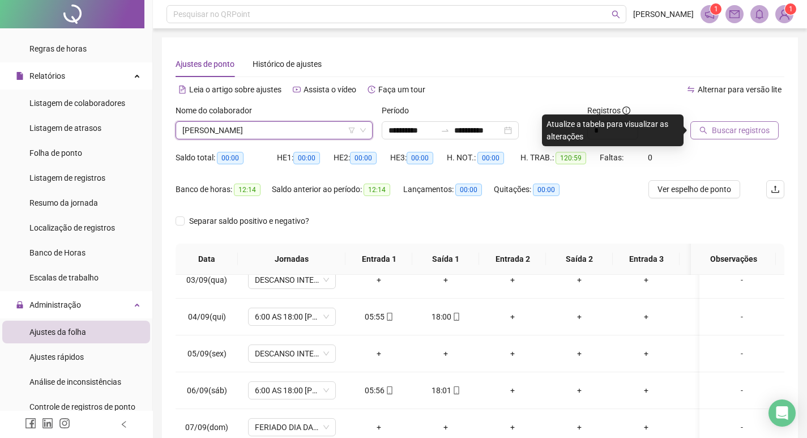
click at [743, 135] on span "Buscar registros" at bounding box center [741, 130] width 58 height 12
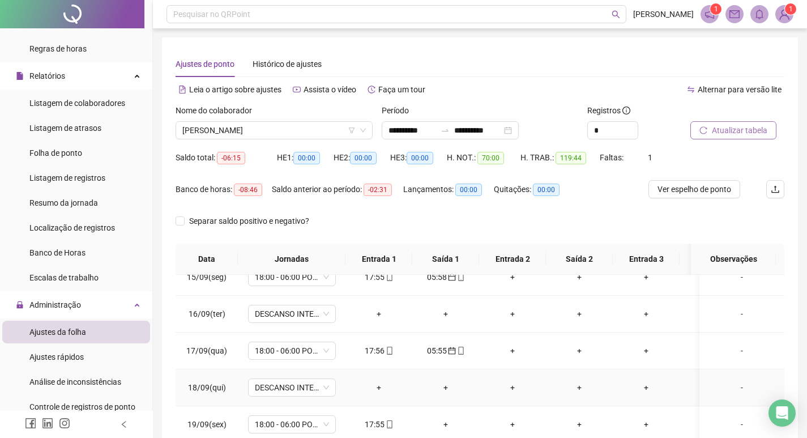
scroll to position [141, 0]
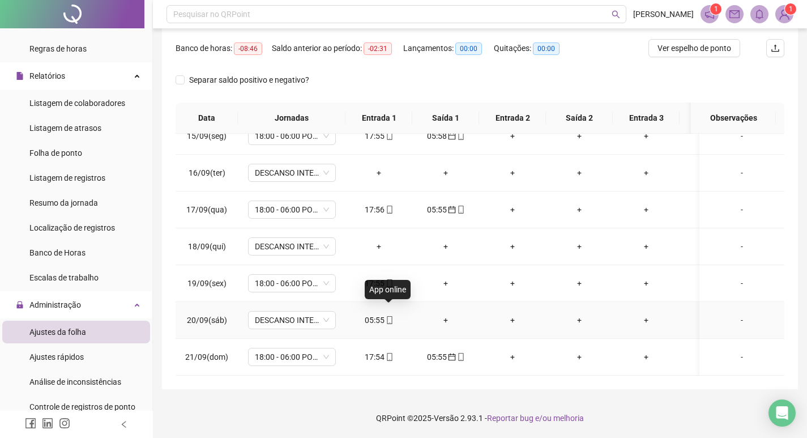
click at [392, 316] on icon "mobile" at bounding box center [390, 320] width 8 height 8
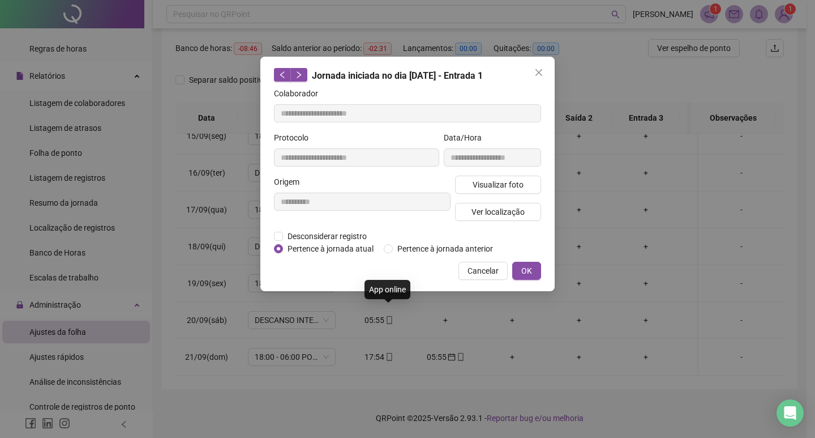
type input "**********"
click at [533, 271] on button "OK" at bounding box center [526, 271] width 29 height 18
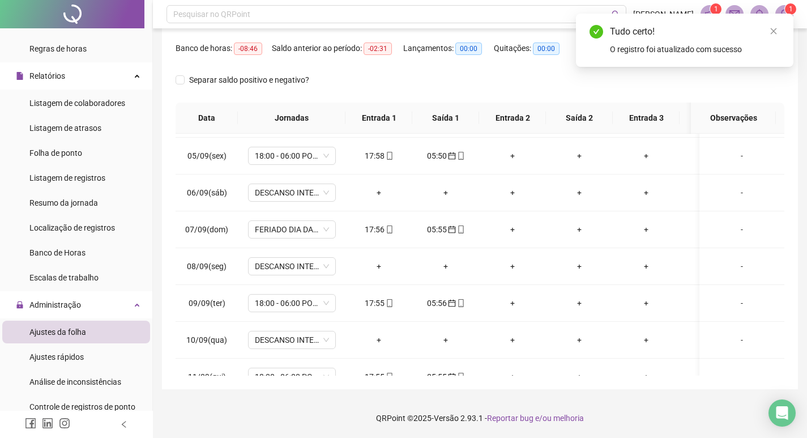
scroll to position [60, 0]
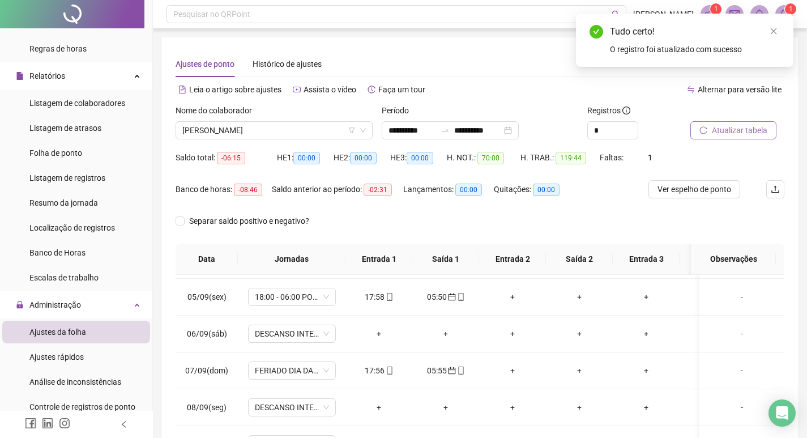
click at [760, 136] on span "Atualizar tabela" at bounding box center [739, 130] width 55 height 12
click at [302, 130] on span "[PERSON_NAME]" at bounding box center [273, 130] width 183 height 17
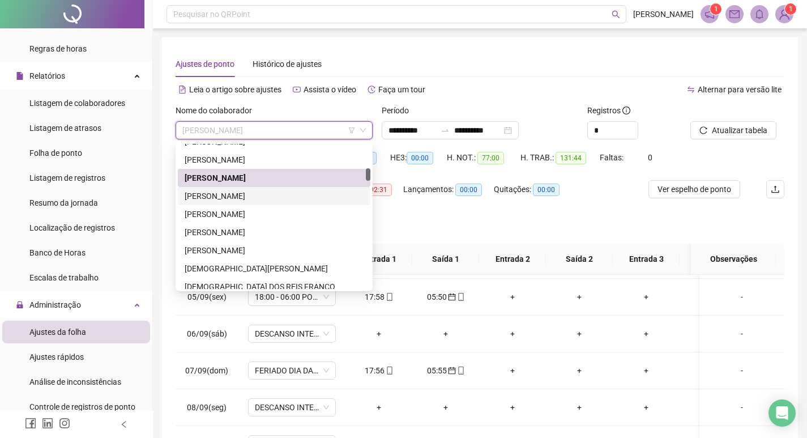
click at [300, 188] on div "[PERSON_NAME]" at bounding box center [274, 196] width 193 height 18
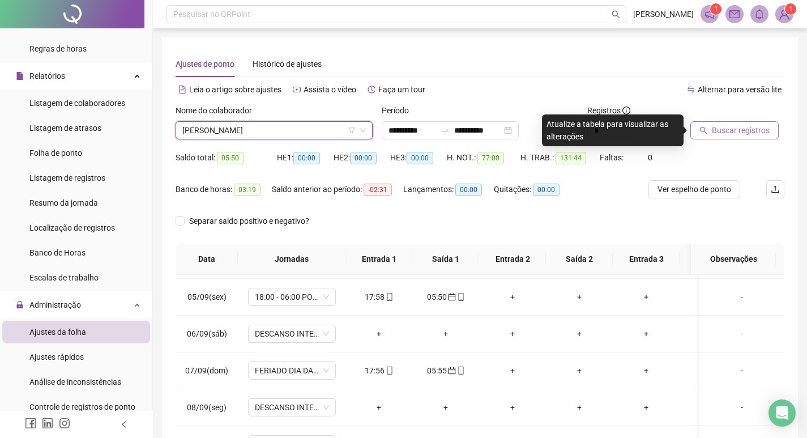
click at [764, 128] on span "Buscar registros" at bounding box center [741, 130] width 58 height 12
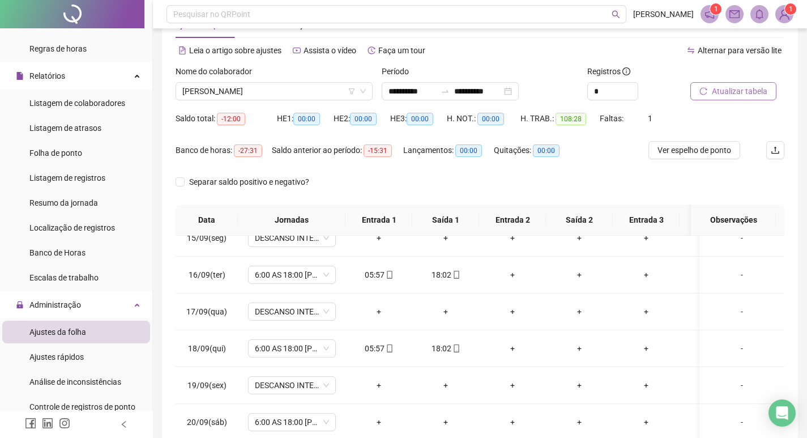
scroll to position [0, 0]
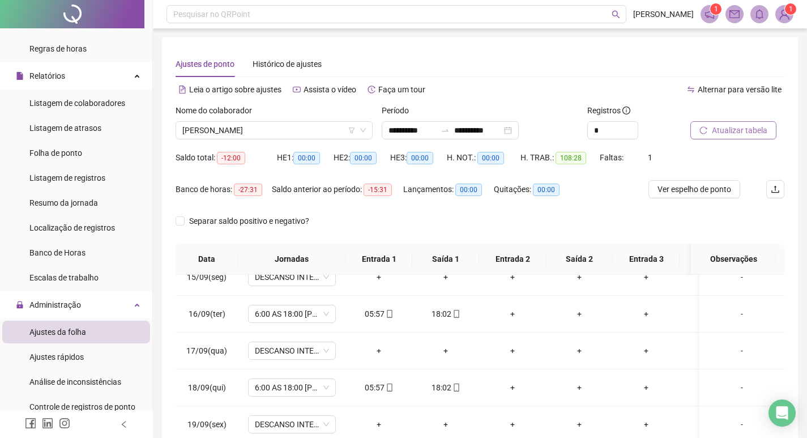
click at [725, 128] on span "Atualizar tabela" at bounding box center [739, 130] width 55 height 12
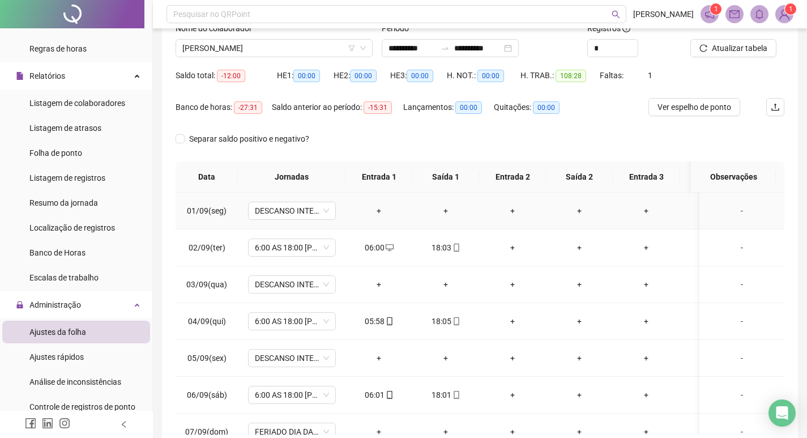
scroll to position [141, 0]
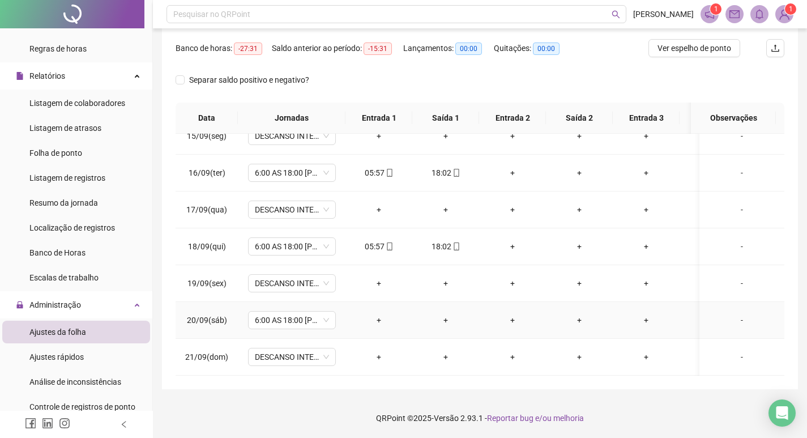
click at [196, 315] on span "20/09(sáb)" at bounding box center [207, 319] width 40 height 9
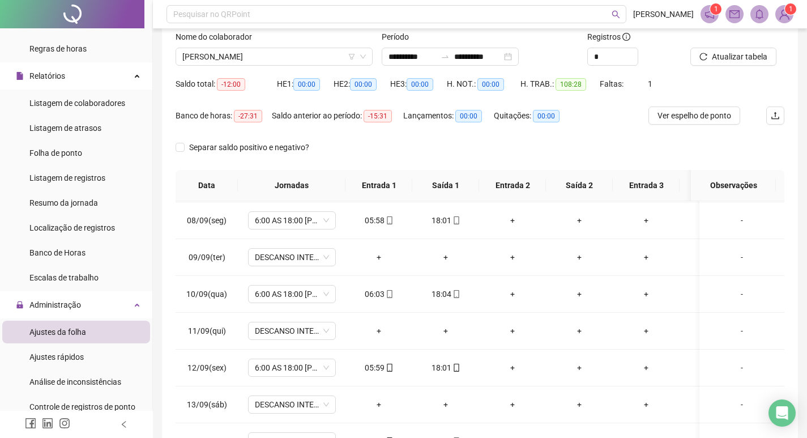
scroll to position [0, 0]
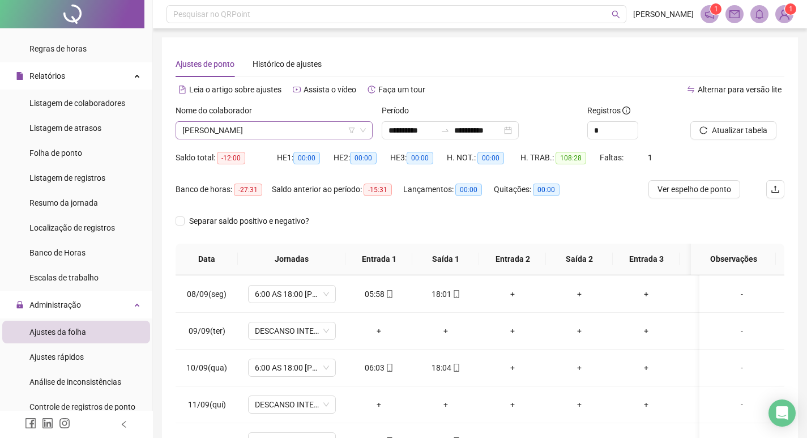
click at [297, 126] on span "[PERSON_NAME]" at bounding box center [273, 130] width 183 height 17
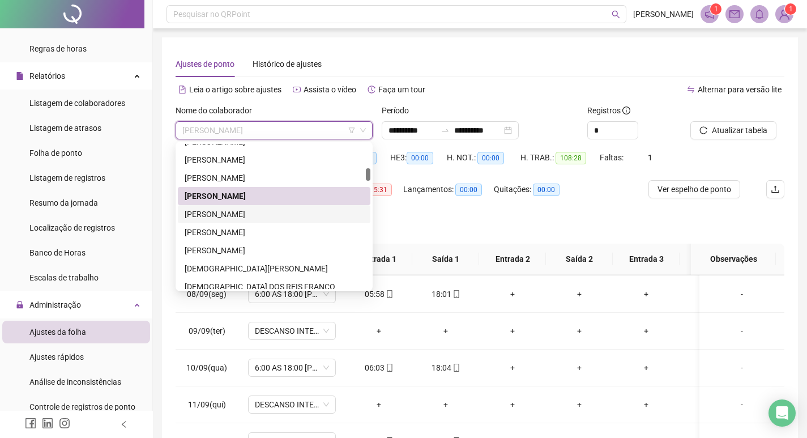
drag, startPoint x: 255, startPoint y: 210, endPoint x: 421, endPoint y: 208, distance: 165.9
click at [255, 210] on div "[PERSON_NAME]" at bounding box center [274, 214] width 179 height 12
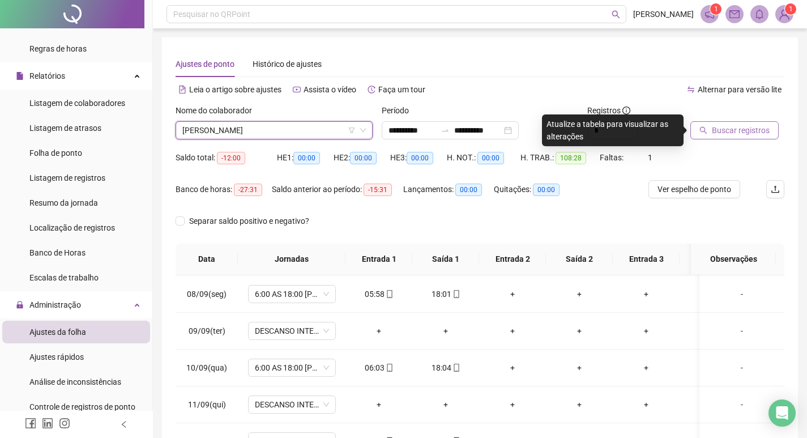
click at [755, 131] on span "Buscar registros" at bounding box center [741, 130] width 58 height 12
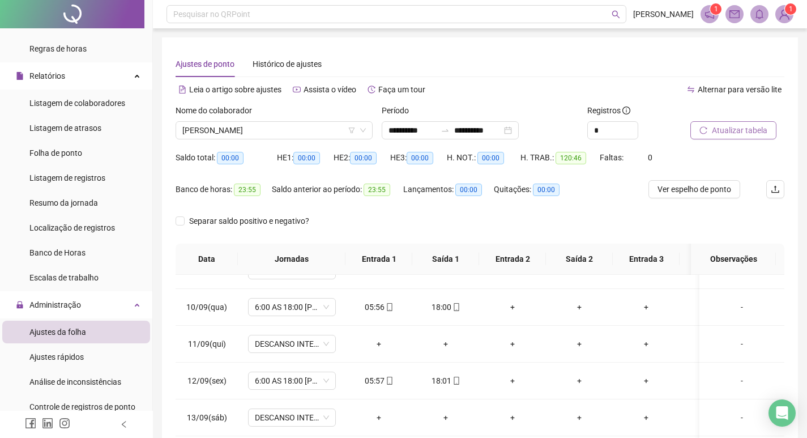
scroll to position [143, 0]
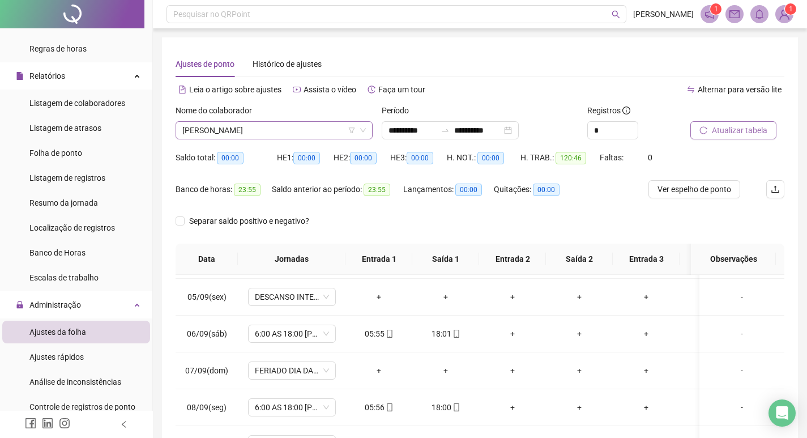
click at [307, 126] on span "[PERSON_NAME]" at bounding box center [273, 130] width 183 height 17
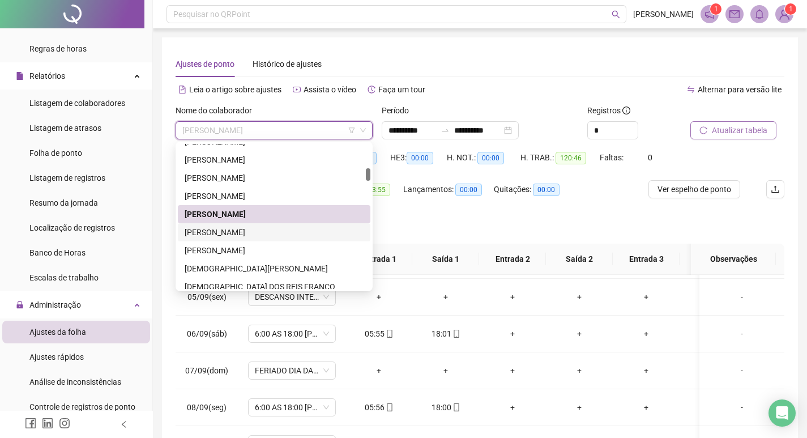
click at [273, 228] on div "[PERSON_NAME]" at bounding box center [274, 232] width 179 height 12
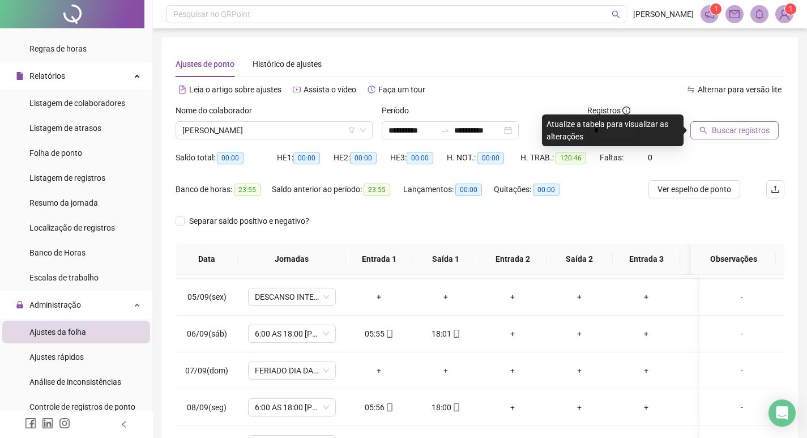
click at [743, 130] on span "Buscar registros" at bounding box center [741, 130] width 58 height 12
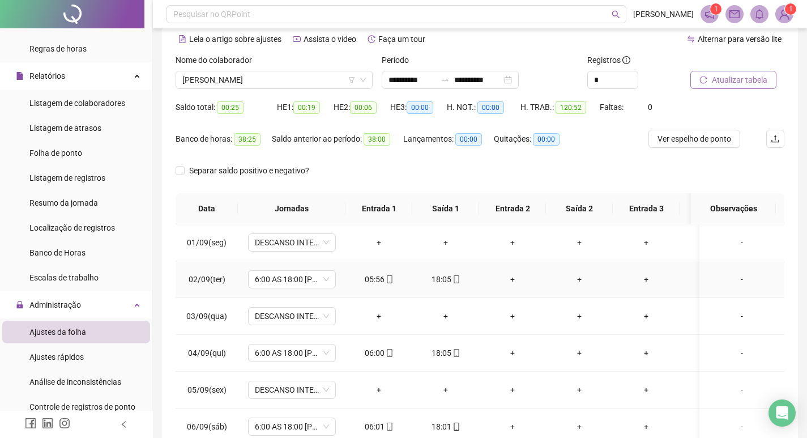
scroll to position [0, 0]
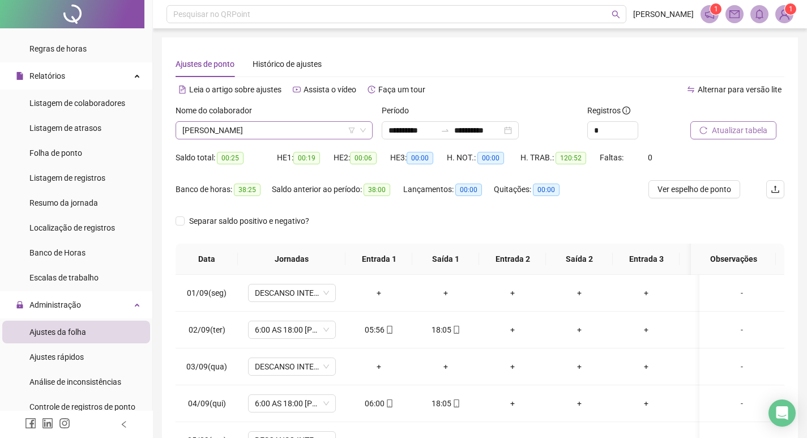
click at [294, 132] on span "[PERSON_NAME]" at bounding box center [273, 130] width 183 height 17
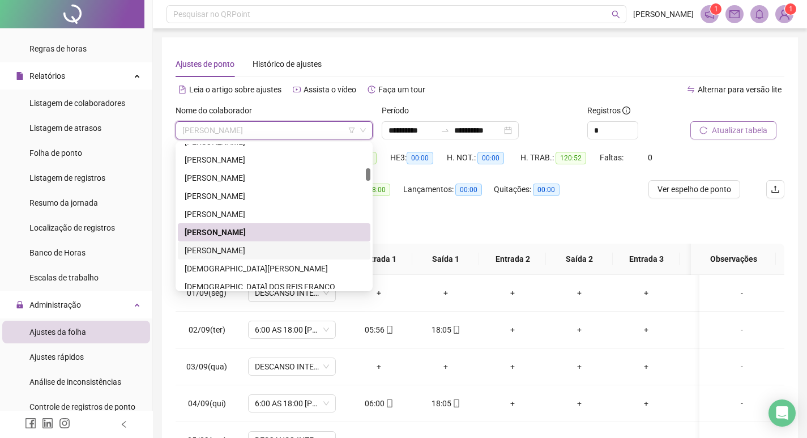
click at [265, 246] on div "[PERSON_NAME]" at bounding box center [274, 250] width 179 height 12
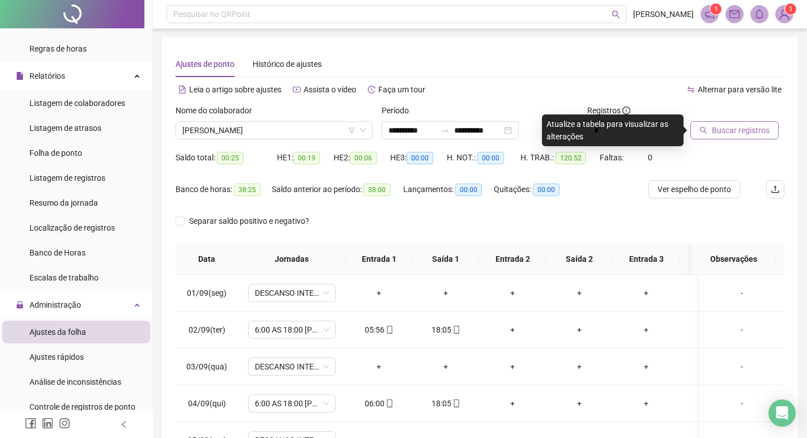
click at [743, 127] on span "Buscar registros" at bounding box center [741, 130] width 58 height 12
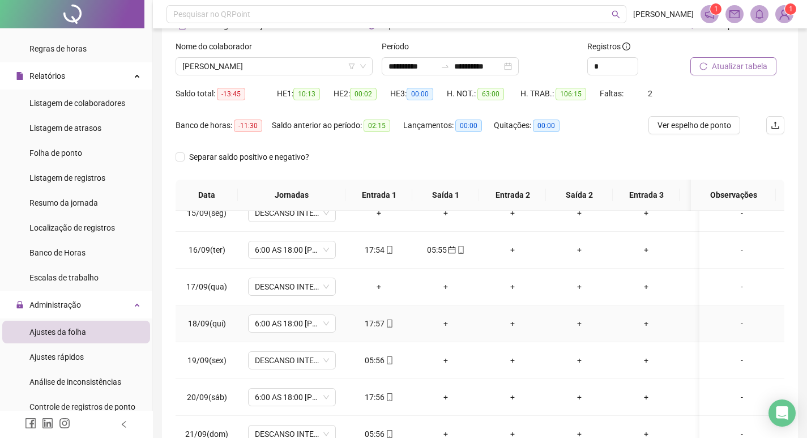
scroll to position [141, 0]
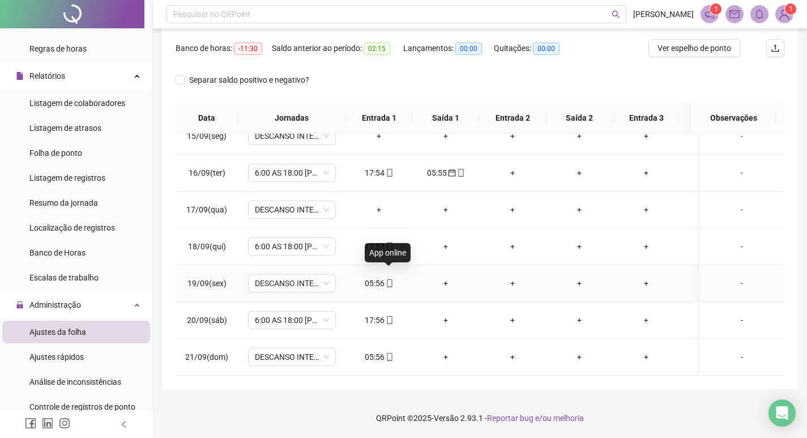
click at [390, 279] on icon "mobile" at bounding box center [390, 283] width 8 height 8
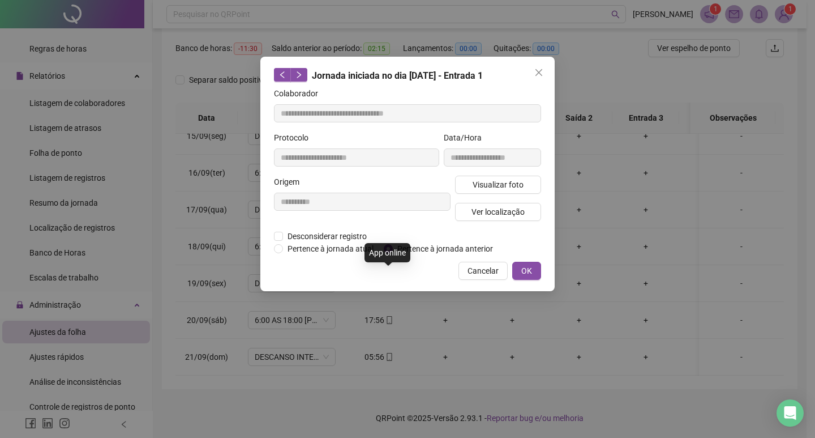
type input "**********"
click at [528, 269] on span "OK" at bounding box center [526, 270] width 11 height 12
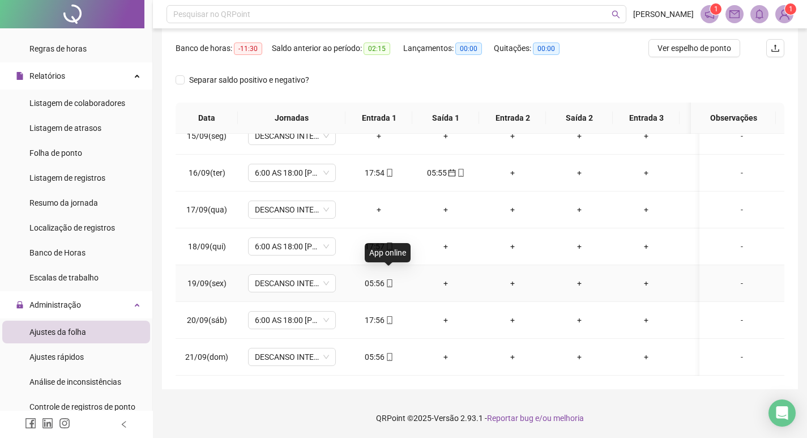
click at [388, 279] on icon "mobile" at bounding box center [390, 283] width 8 height 8
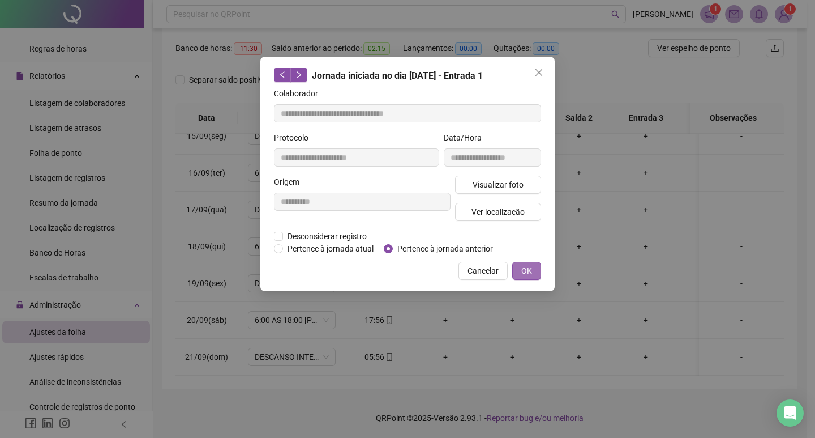
click at [526, 266] on span "OK" at bounding box center [526, 270] width 11 height 12
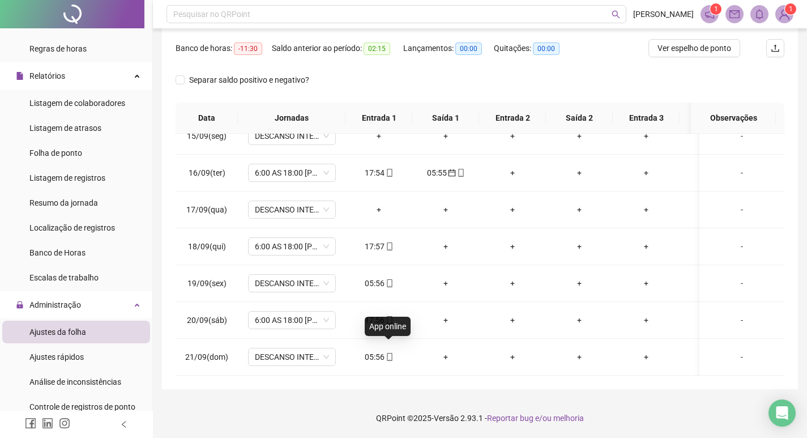
click at [390, 353] on icon "mobile" at bounding box center [390, 357] width 8 height 8
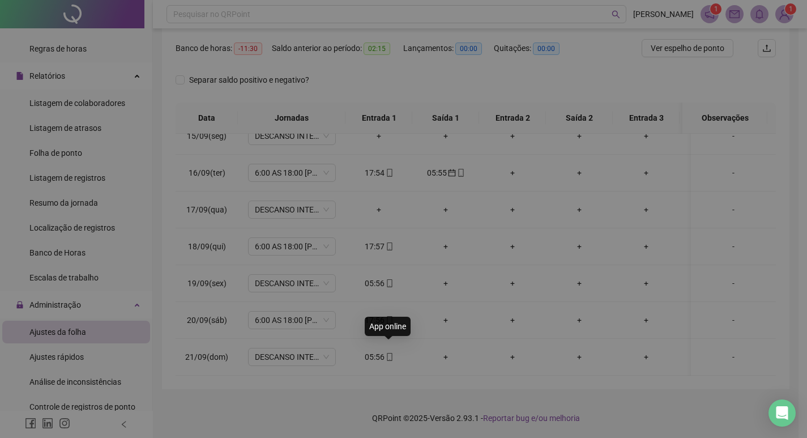
type input "**********"
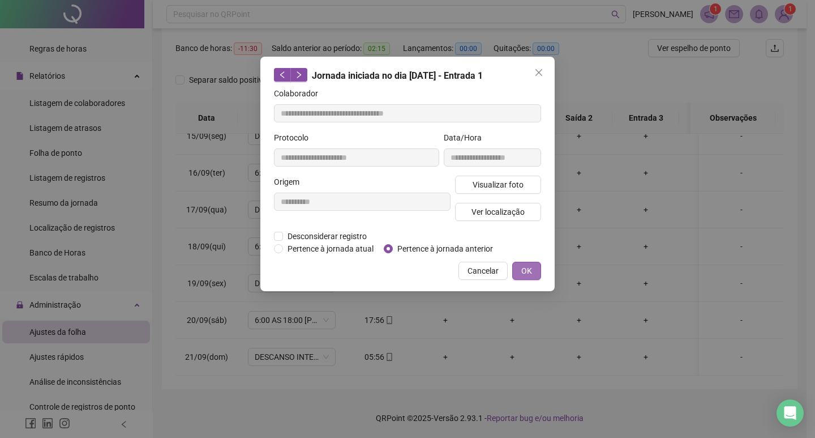
click at [531, 271] on span "OK" at bounding box center [526, 270] width 11 height 12
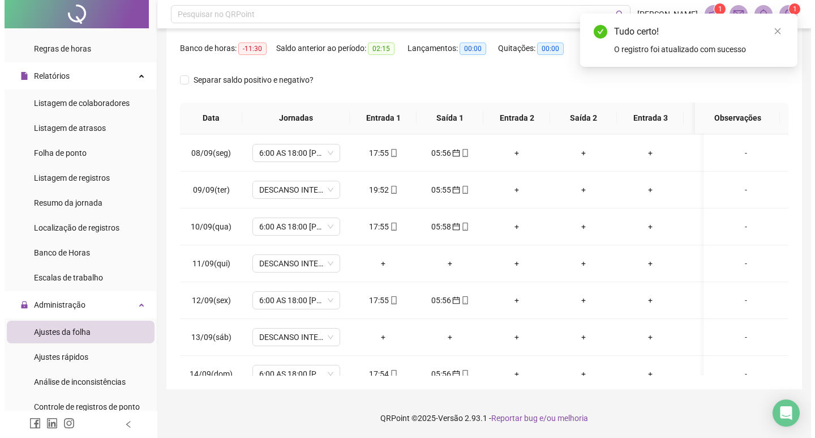
scroll to position [0, 0]
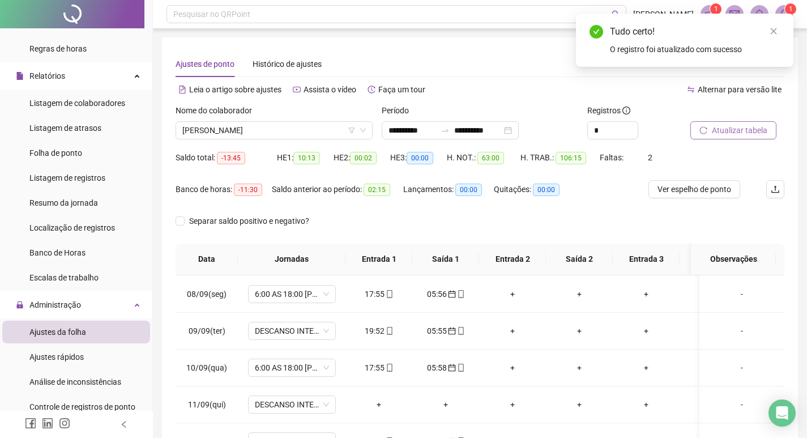
click at [741, 125] on span "Atualizar tabela" at bounding box center [739, 130] width 55 height 12
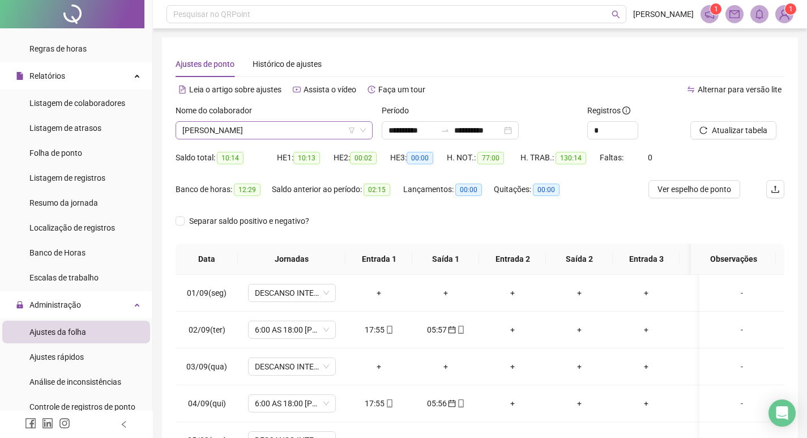
click at [337, 131] on span "[PERSON_NAME]" at bounding box center [273, 130] width 183 height 17
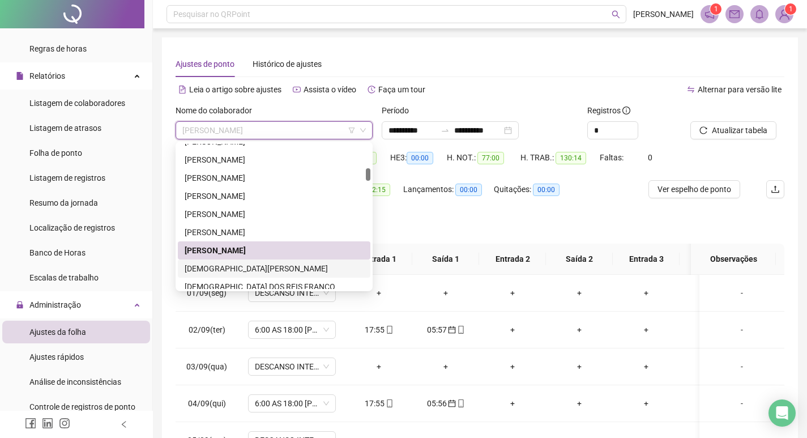
click at [285, 264] on div "[DEMOGRAPHIC_DATA][PERSON_NAME]" at bounding box center [274, 268] width 179 height 12
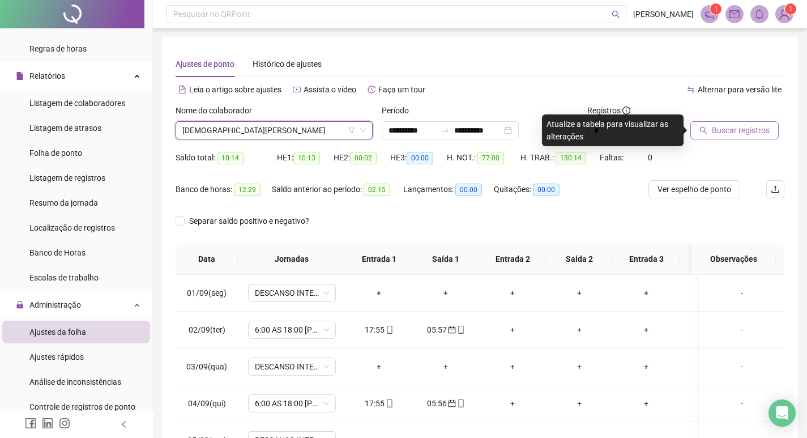
click at [740, 126] on span "Buscar registros" at bounding box center [741, 130] width 58 height 12
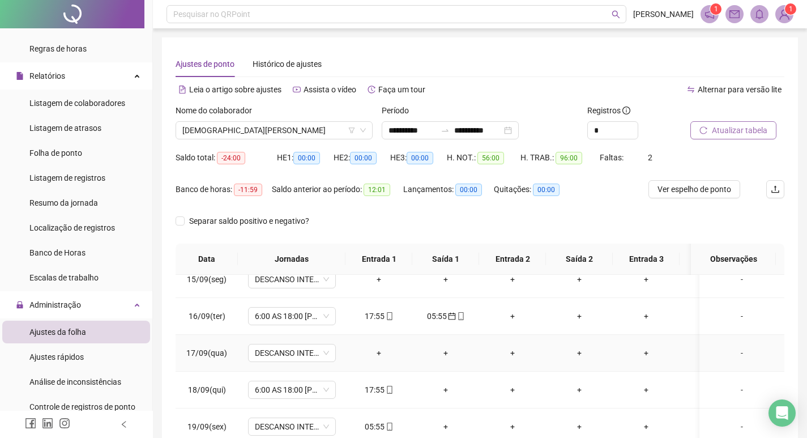
scroll to position [540, 0]
click at [388, 420] on icon "mobile" at bounding box center [389, 424] width 5 height 8
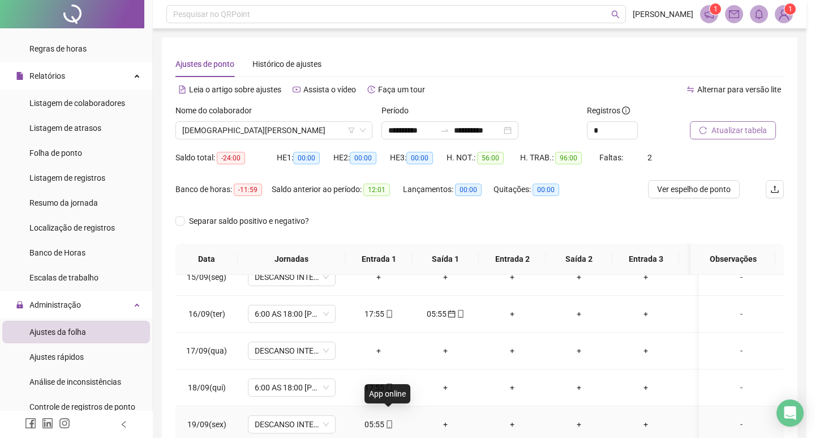
type input "**********"
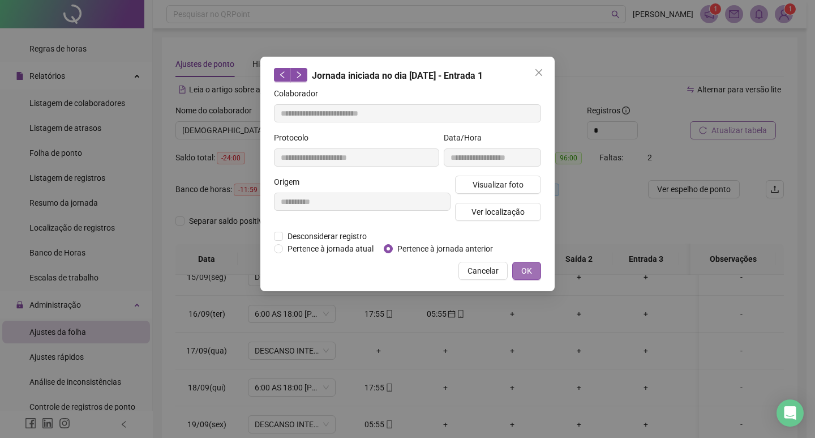
click at [532, 271] on button "OK" at bounding box center [526, 271] width 29 height 18
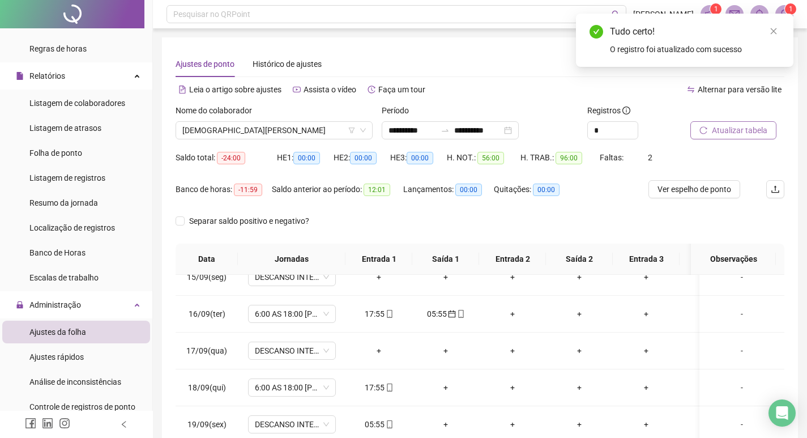
click at [740, 127] on span "Atualizar tabela" at bounding box center [739, 130] width 55 height 12
click at [310, 130] on span "[DEMOGRAPHIC_DATA][PERSON_NAME]" at bounding box center [273, 130] width 183 height 17
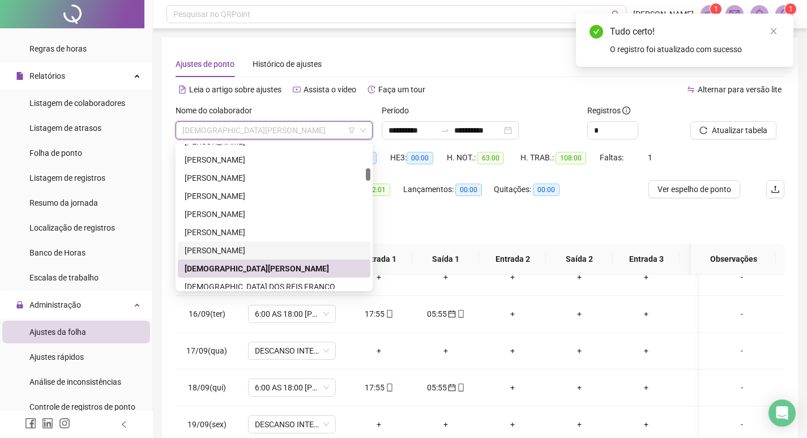
click at [276, 249] on div "[PERSON_NAME]" at bounding box center [274, 250] width 179 height 12
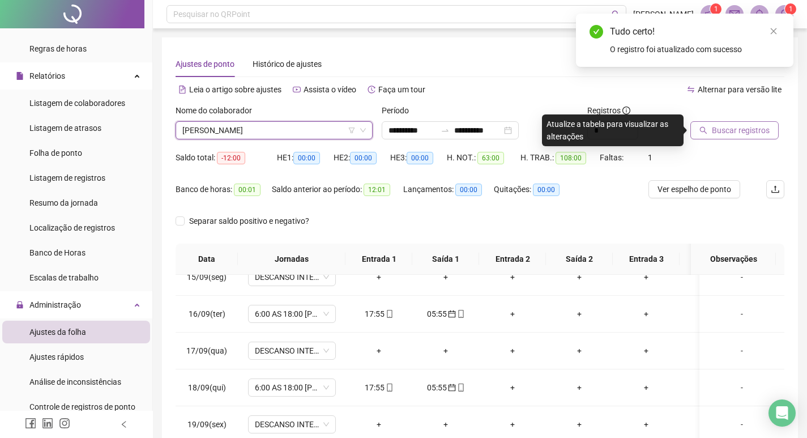
click at [714, 126] on span "Buscar registros" at bounding box center [741, 130] width 58 height 12
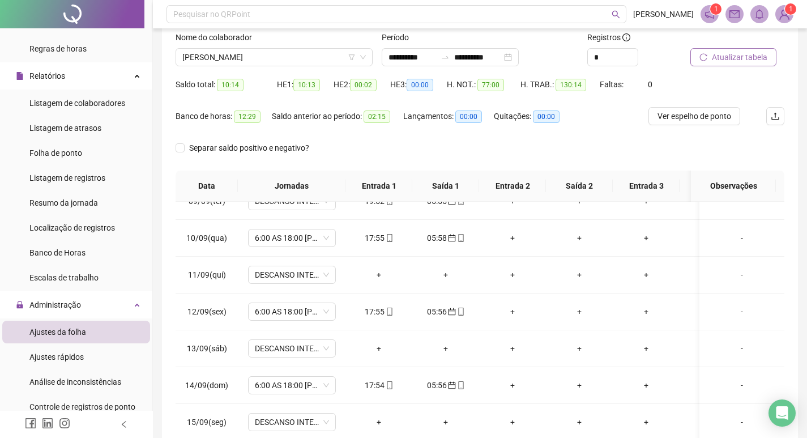
scroll to position [0, 0]
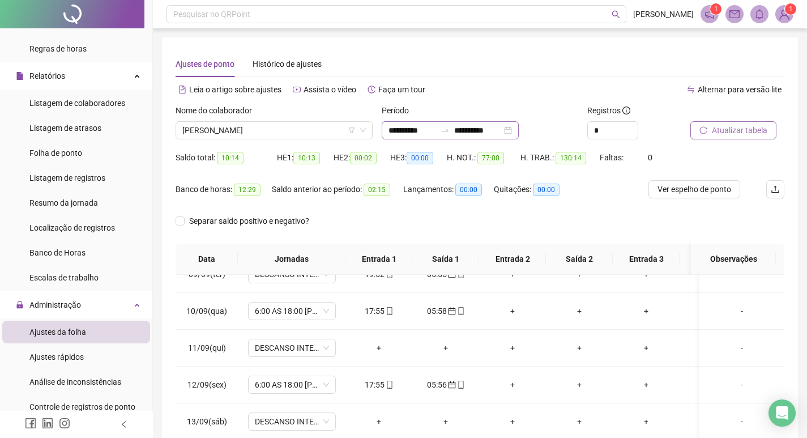
click at [519, 129] on div "**********" at bounding box center [450, 130] width 137 height 18
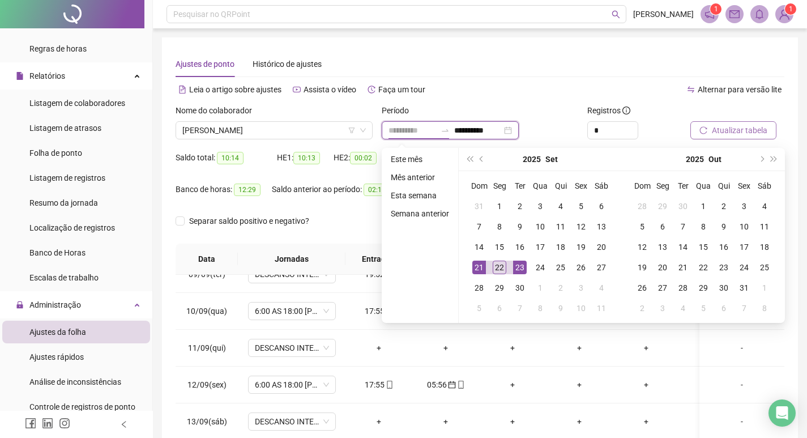
type input "**********"
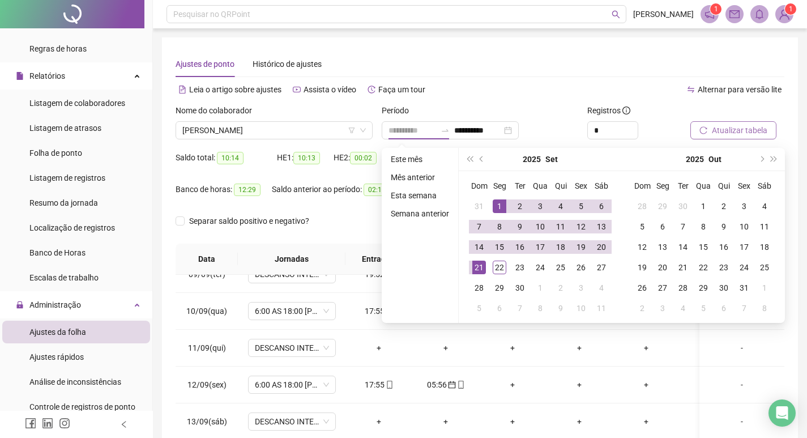
drag, startPoint x: 498, startPoint y: 208, endPoint x: 506, endPoint y: 211, distance: 9.0
click at [499, 208] on div "1" at bounding box center [500, 206] width 14 height 14
type input "**********"
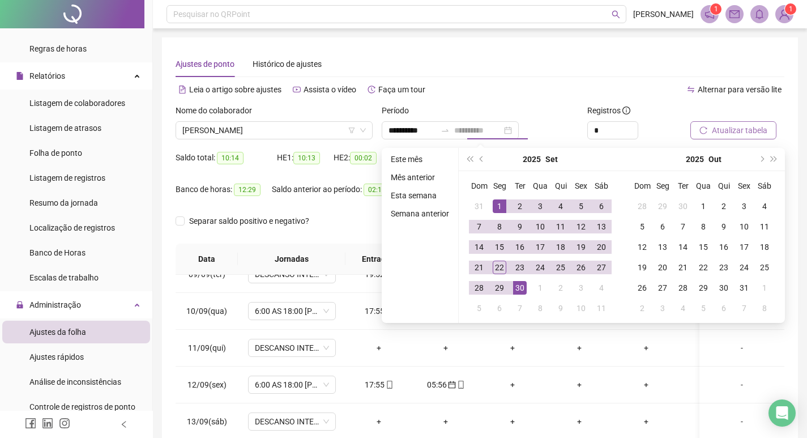
click at [521, 281] on div "30" at bounding box center [520, 288] width 14 height 14
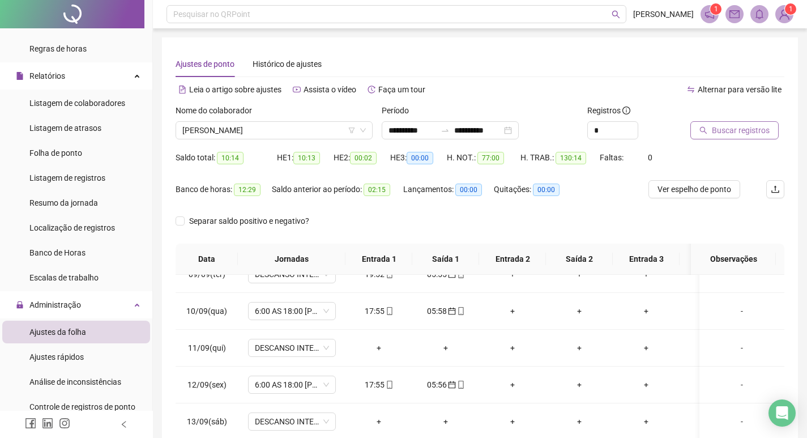
click at [743, 125] on span "Buscar registros" at bounding box center [741, 130] width 58 height 12
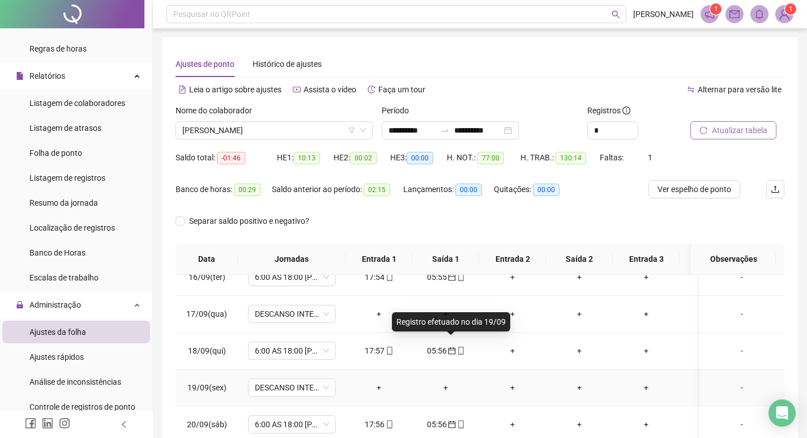
scroll to position [141, 0]
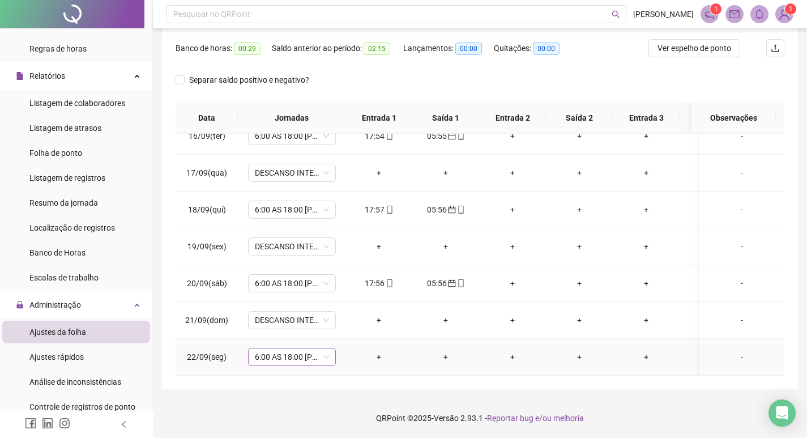
click at [330, 348] on div "6:00 AS 18:00 [PERSON_NAME]" at bounding box center [292, 357] width 88 height 18
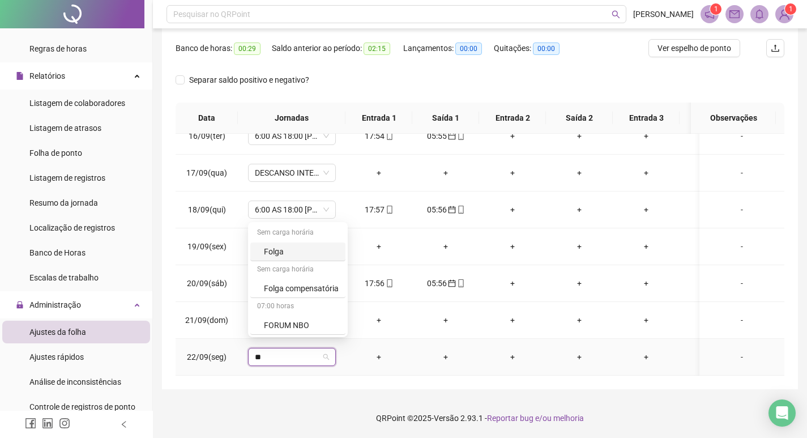
type input "***"
click at [314, 326] on div "Folga compensatória" at bounding box center [301, 325] width 75 height 12
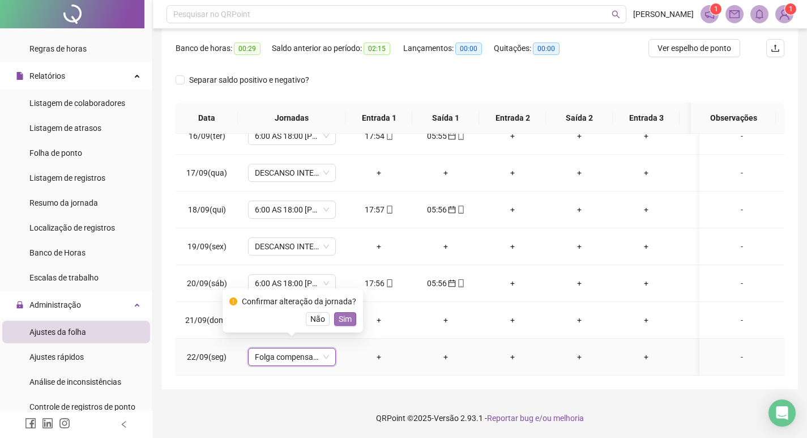
click at [347, 316] on span "Sim" at bounding box center [345, 319] width 13 height 12
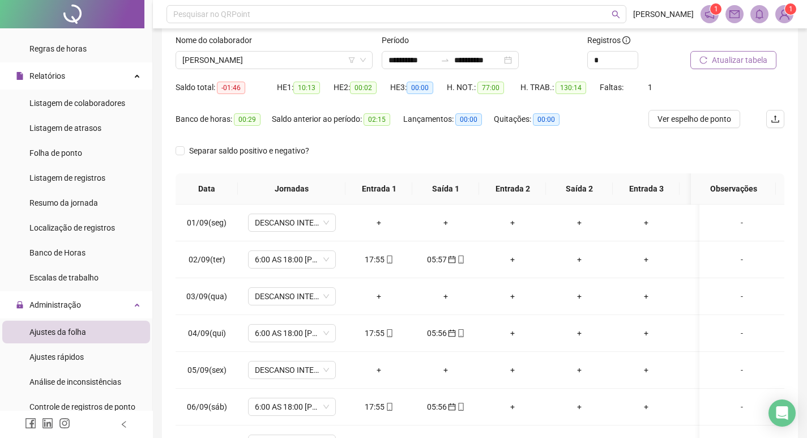
scroll to position [0, 0]
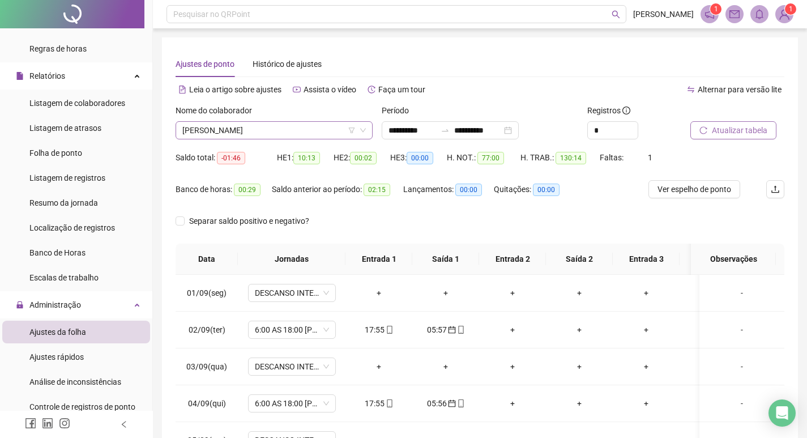
click at [340, 136] on span "[PERSON_NAME]" at bounding box center [273, 130] width 183 height 17
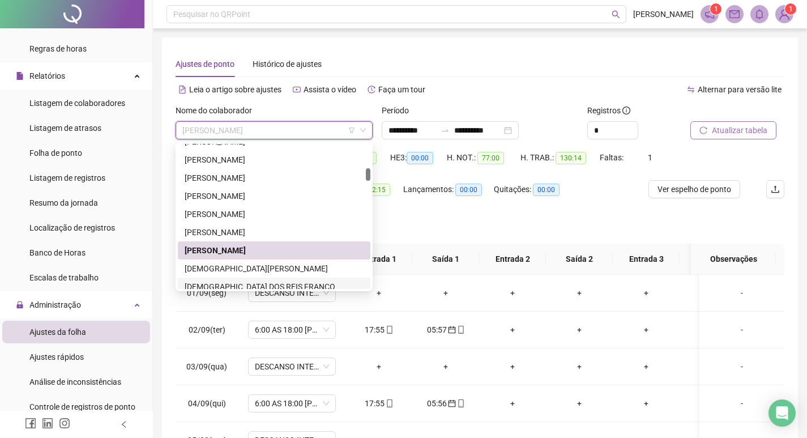
click at [289, 283] on div "[DEMOGRAPHIC_DATA] DOS REIS FRANCO" at bounding box center [274, 286] width 179 height 12
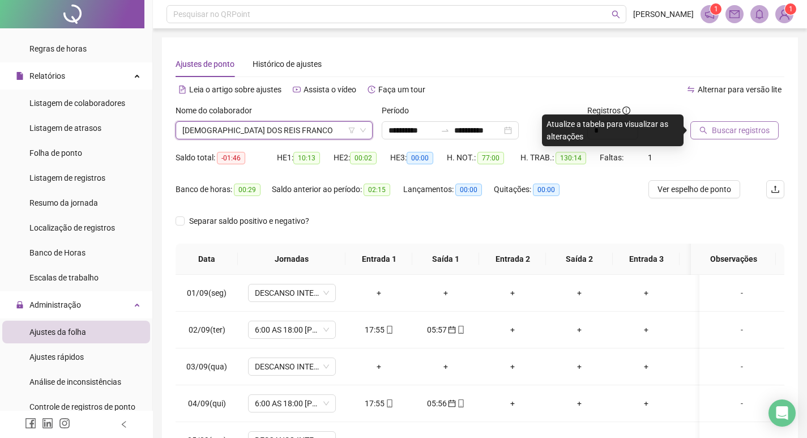
click at [728, 127] on span "Buscar registros" at bounding box center [741, 130] width 58 height 12
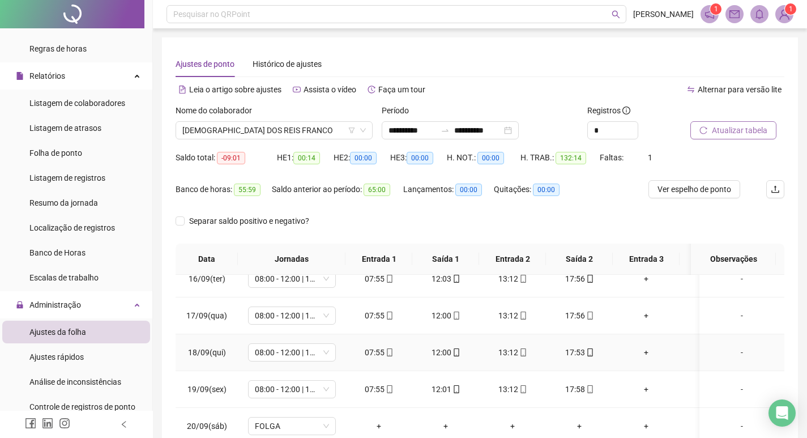
scroll to position [576, 0]
click at [305, 122] on span "[DEMOGRAPHIC_DATA] DOS REIS FRANCO" at bounding box center [273, 130] width 183 height 17
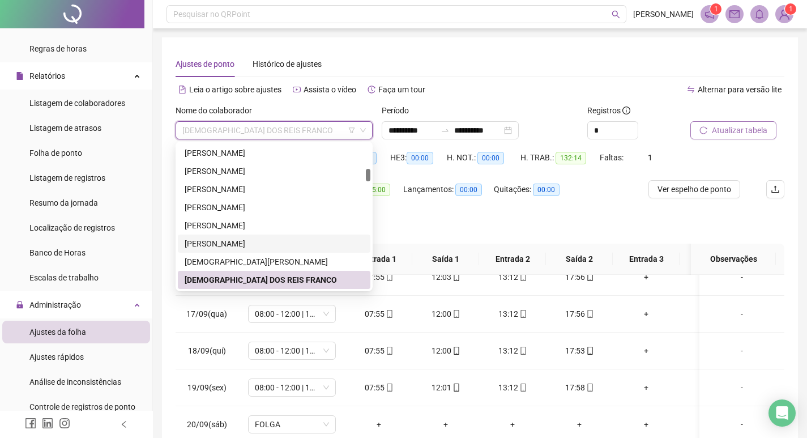
scroll to position [403, 0]
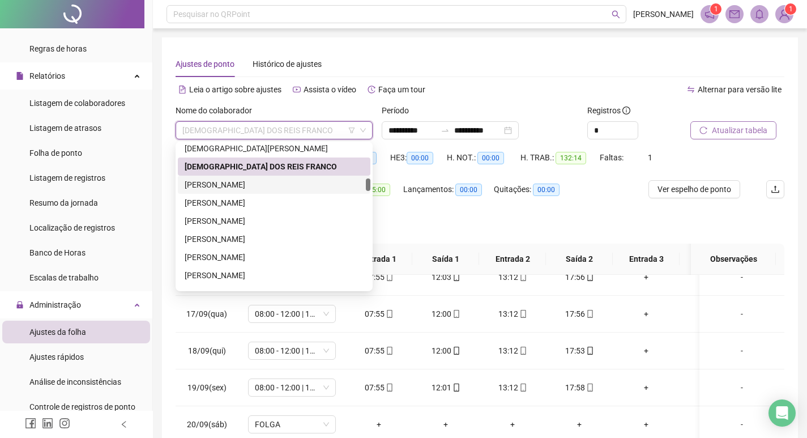
click at [262, 182] on div "[PERSON_NAME]" at bounding box center [274, 184] width 179 height 12
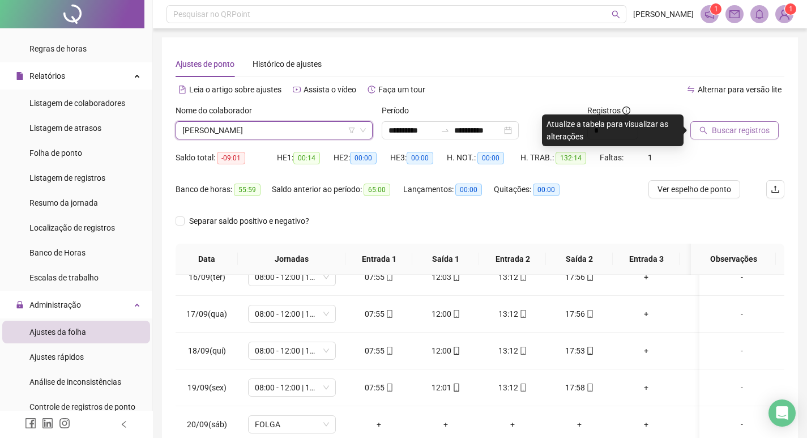
click at [739, 138] on button "Buscar registros" at bounding box center [734, 130] width 88 height 18
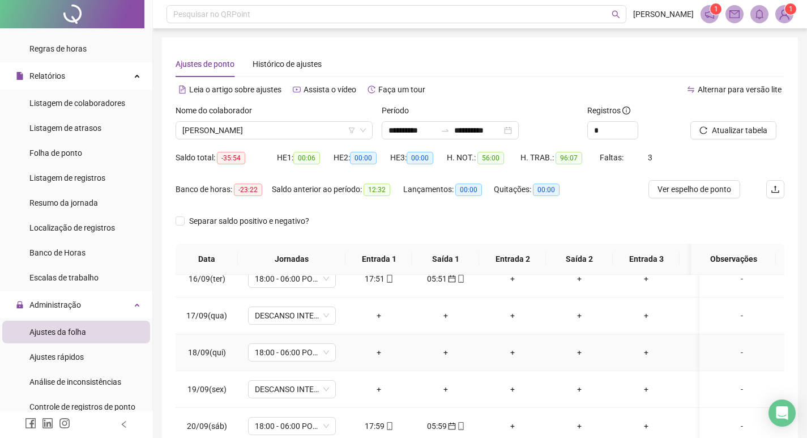
scroll to position [576, 0]
click at [326, 347] on span "18:00 - 06:00 PORTEIRO NOITE HUMAP" at bounding box center [292, 350] width 74 height 17
type input "*****"
click at [347, 348] on td "+" at bounding box center [378, 350] width 67 height 37
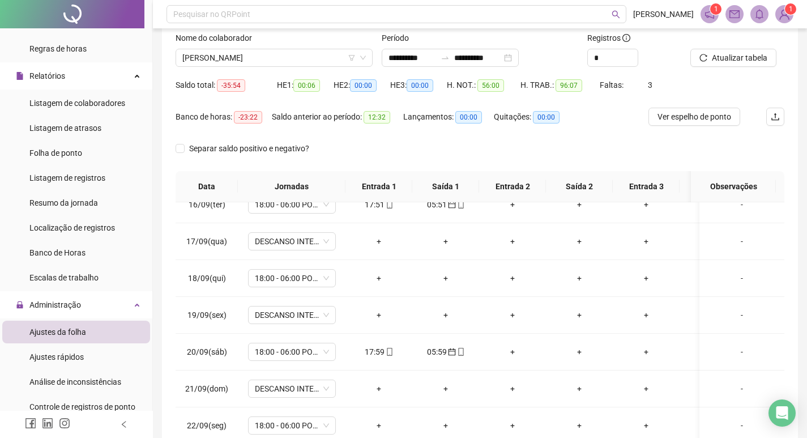
scroll to position [0, 0]
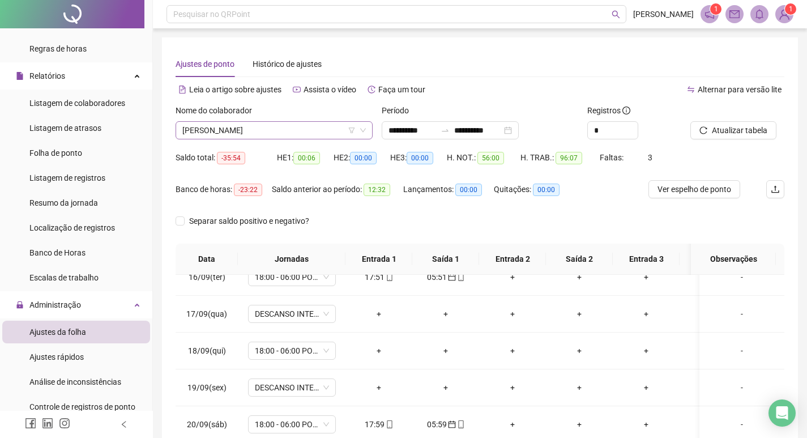
click at [224, 129] on span "[PERSON_NAME]" at bounding box center [273, 130] width 183 height 17
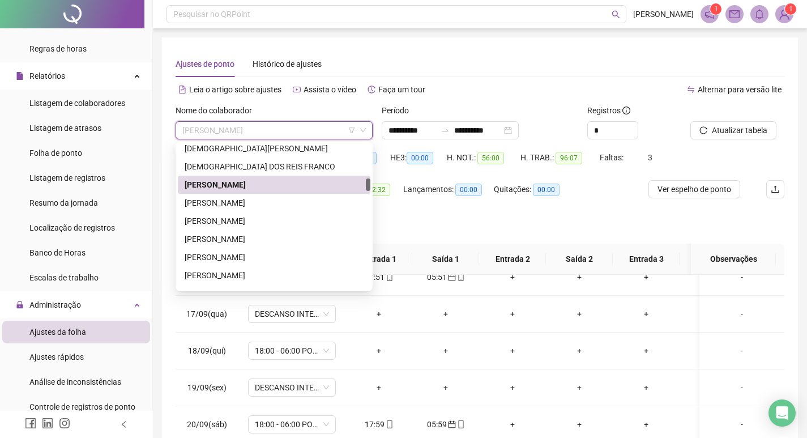
click at [224, 129] on span "[PERSON_NAME]" at bounding box center [273, 130] width 183 height 17
